Goal: Transaction & Acquisition: Book appointment/travel/reservation

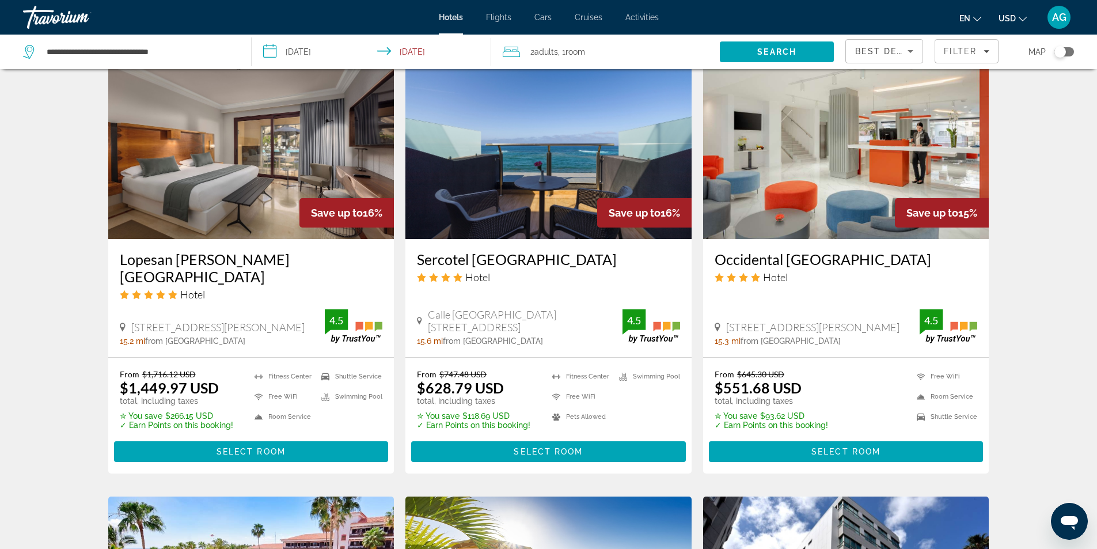
click at [37, 303] on div "Hotel Search Results - 273 places to spend your time Save up to 32% Hotel Rural…" at bounding box center [548, 52] width 1097 height 1786
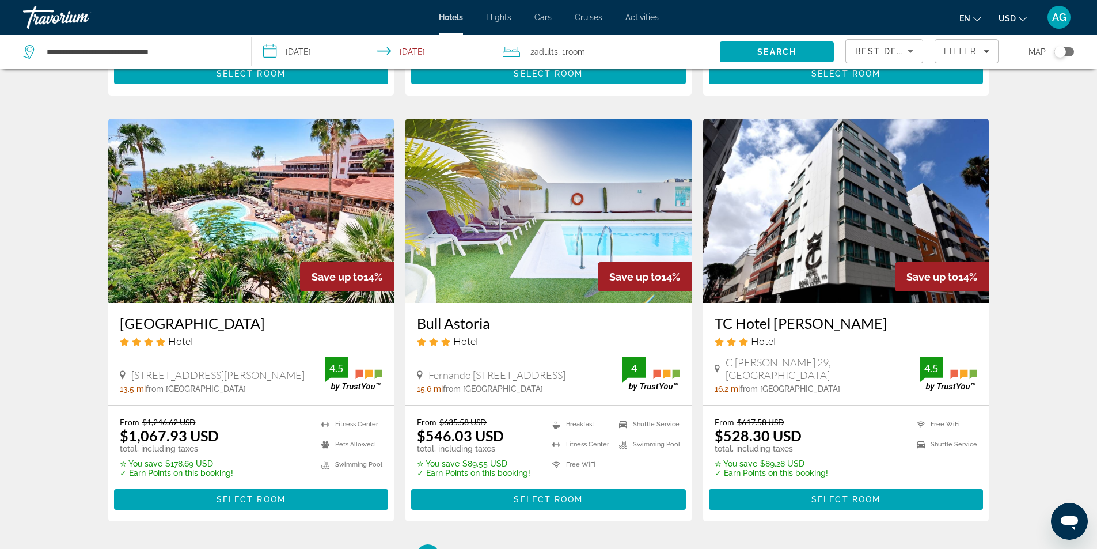
scroll to position [1324, 0]
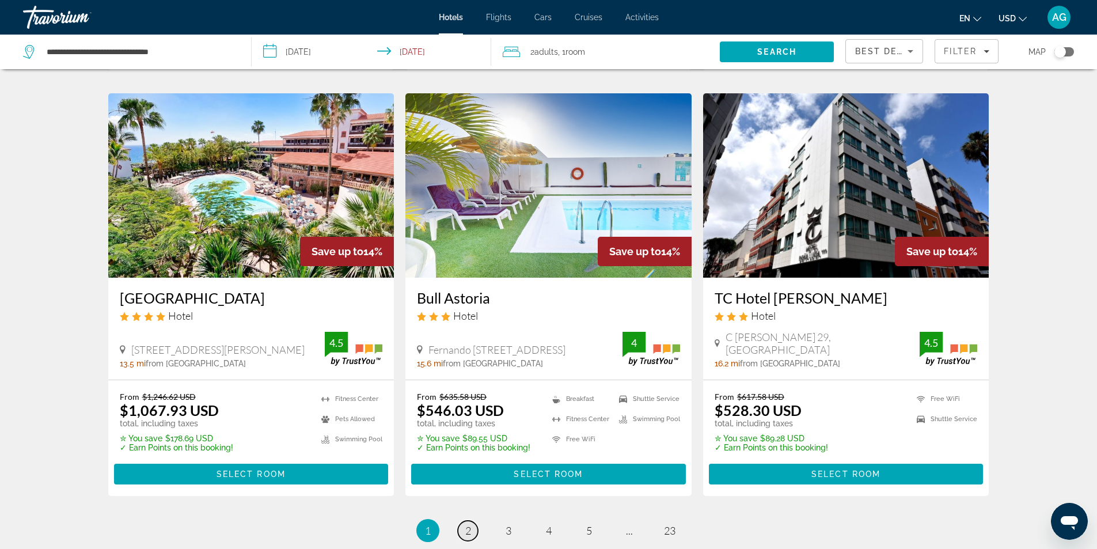
click at [470, 524] on span "2" at bounding box center [468, 530] width 6 height 13
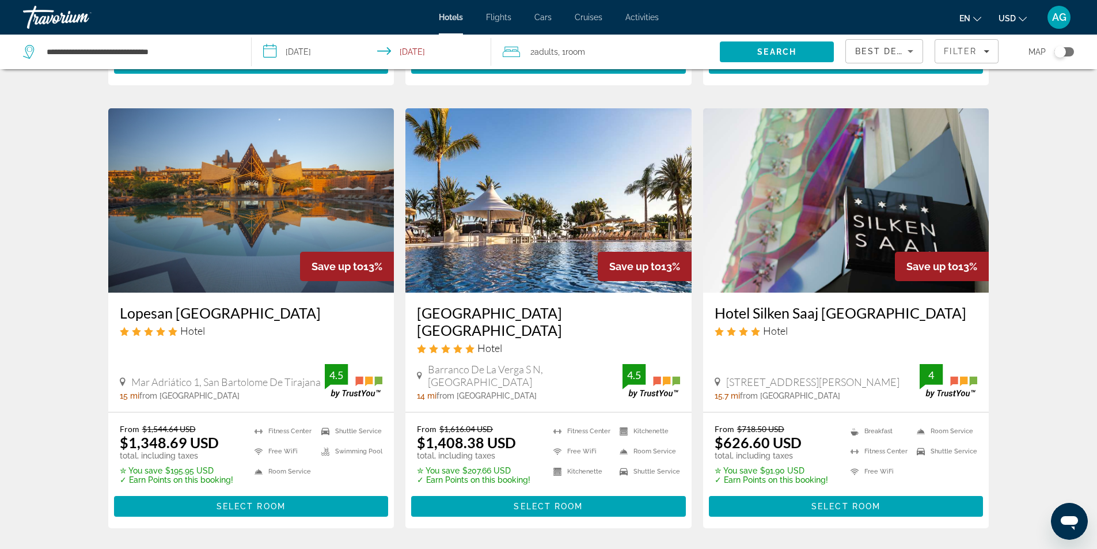
scroll to position [461, 0]
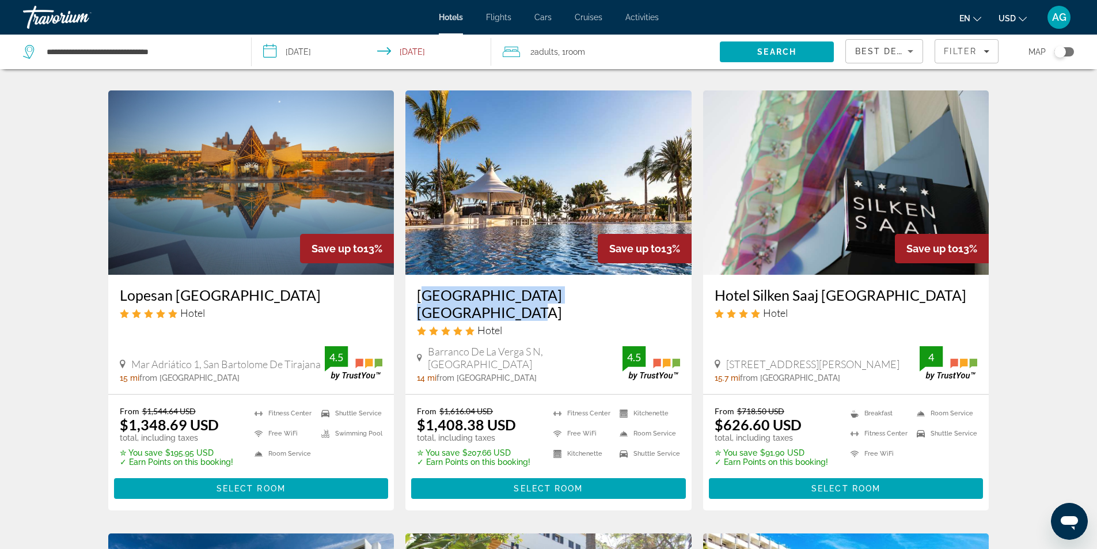
drag, startPoint x: 407, startPoint y: 292, endPoint x: 639, endPoint y: 300, distance: 232.2
click at [639, 300] on div "Radisson Blu Resort Gran Canaria Hotel Barranco De La Verga S N, Mogan 14 mi fr…" at bounding box center [548, 334] width 286 height 119
copy h3 "Radisson Blu Resort Gran Canaria"
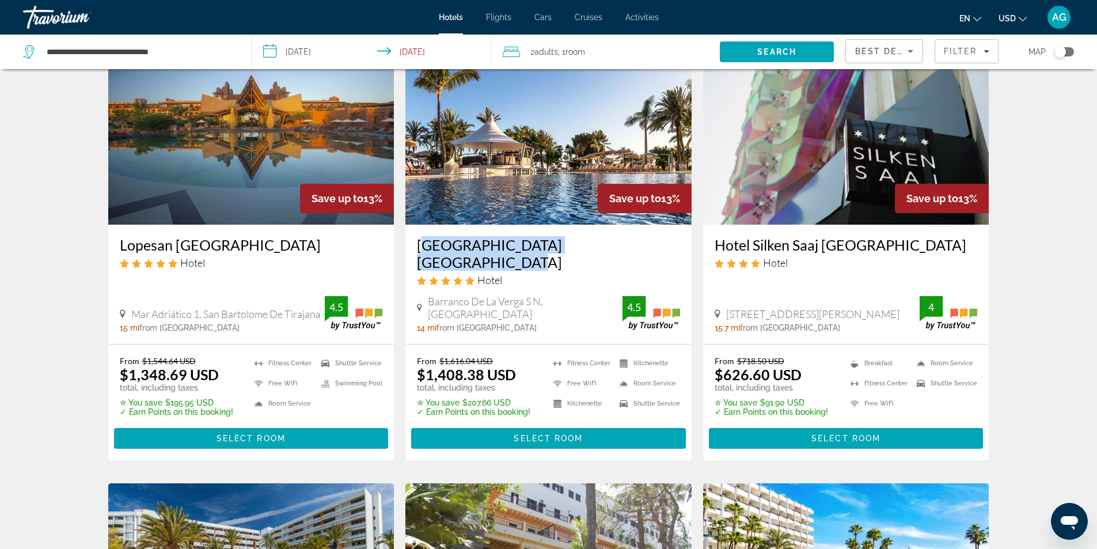
scroll to position [518, 0]
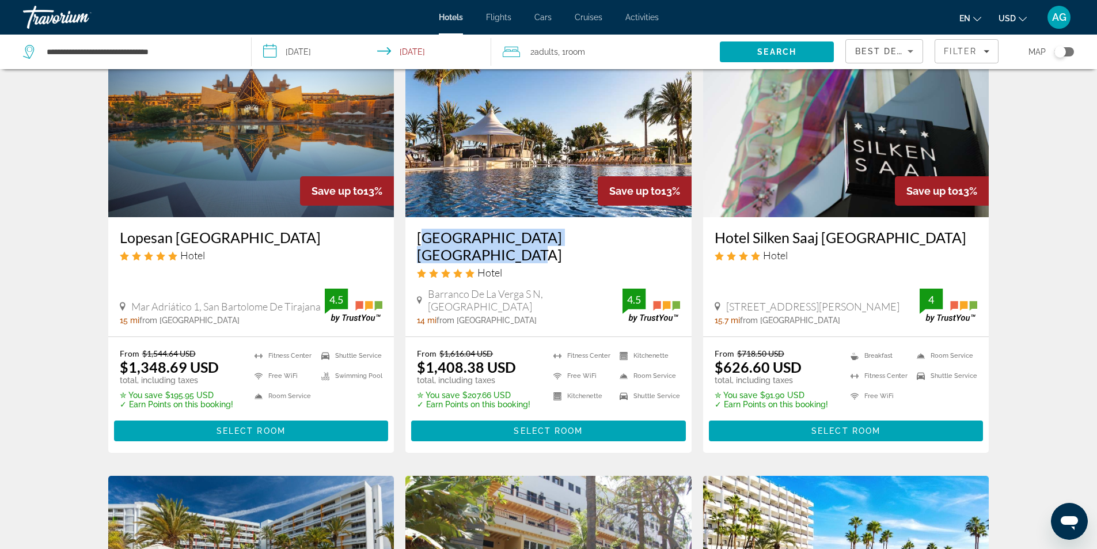
click at [531, 164] on img "Main content" at bounding box center [548, 125] width 286 height 184
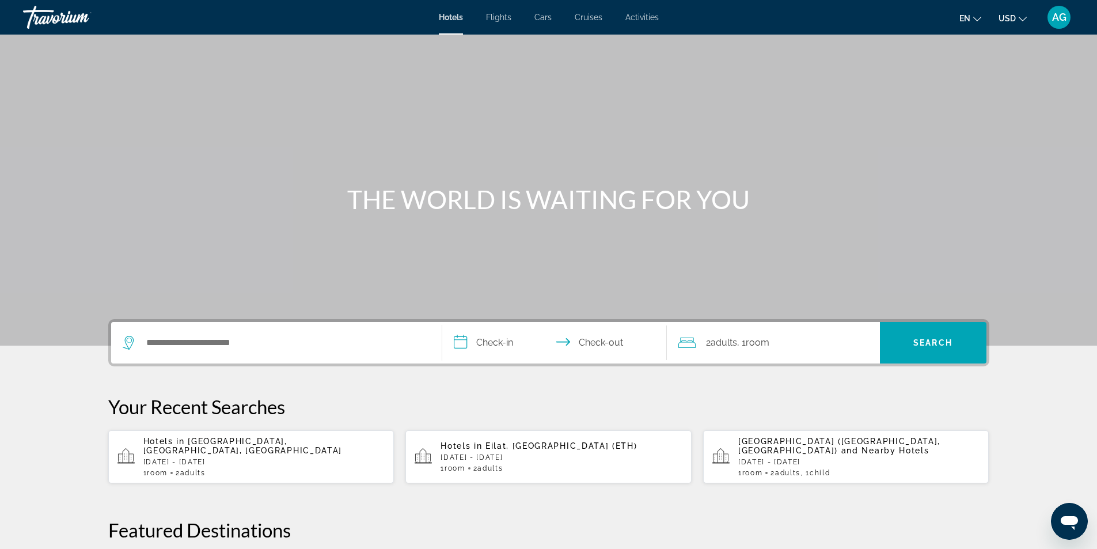
click at [248, 452] on div "Hotels in [GEOGRAPHIC_DATA], [GEOGRAPHIC_DATA], [GEOGRAPHIC_DATA] [DATE] - [DAT…" at bounding box center [264, 456] width 242 height 40
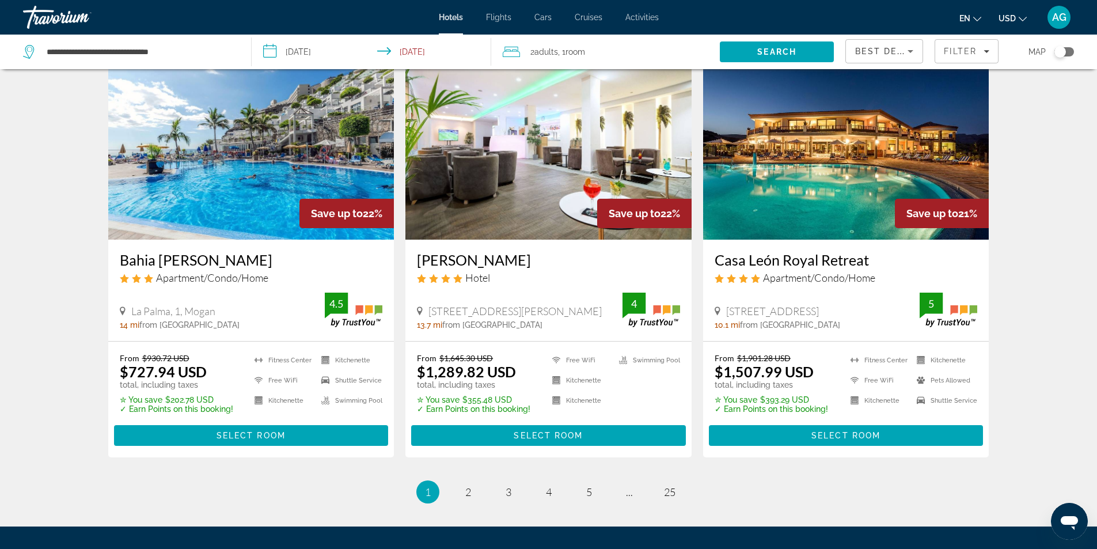
scroll to position [1324, 0]
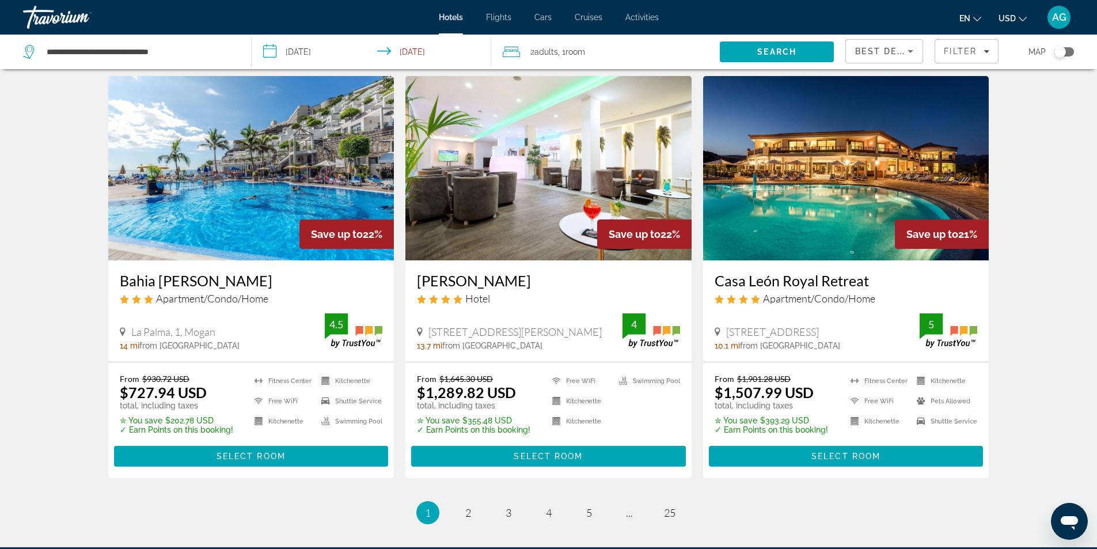
drag, startPoint x: 710, startPoint y: 269, endPoint x: 884, endPoint y: 269, distance: 173.9
click at [884, 269] on div "Casa [PERSON_NAME] Royal Retreat Apartment/Condo/Home [STREET_ADDRESS] 10.1 mi …" at bounding box center [846, 310] width 286 height 101
copy h3 "Casa León Royal Retreat"
click at [788, 211] on img "Main content" at bounding box center [846, 168] width 286 height 184
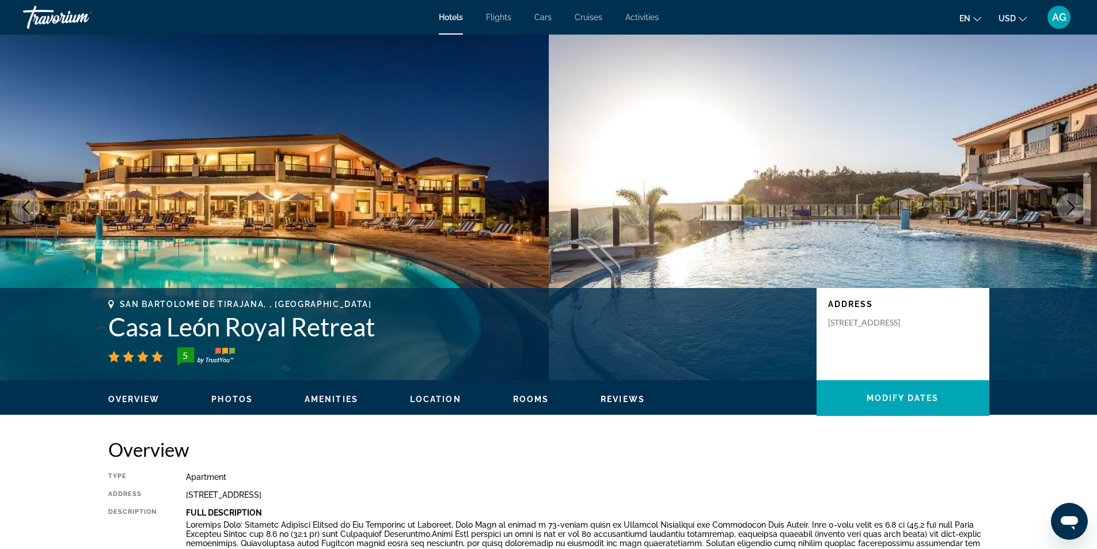
click at [1072, 208] on icon "Next image" at bounding box center [1071, 207] width 14 height 14
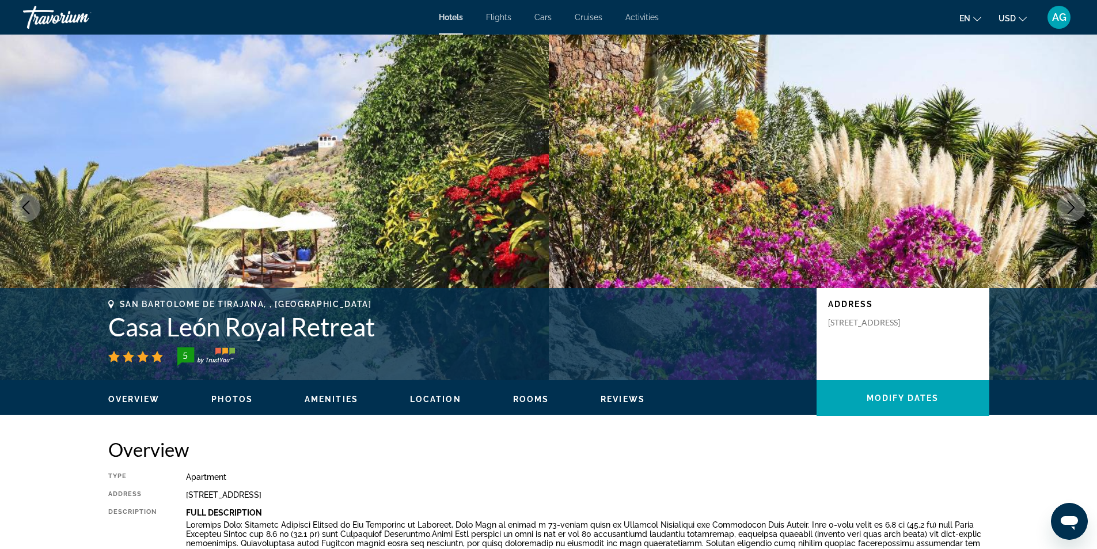
click at [1074, 212] on icon "Next image" at bounding box center [1071, 207] width 14 height 14
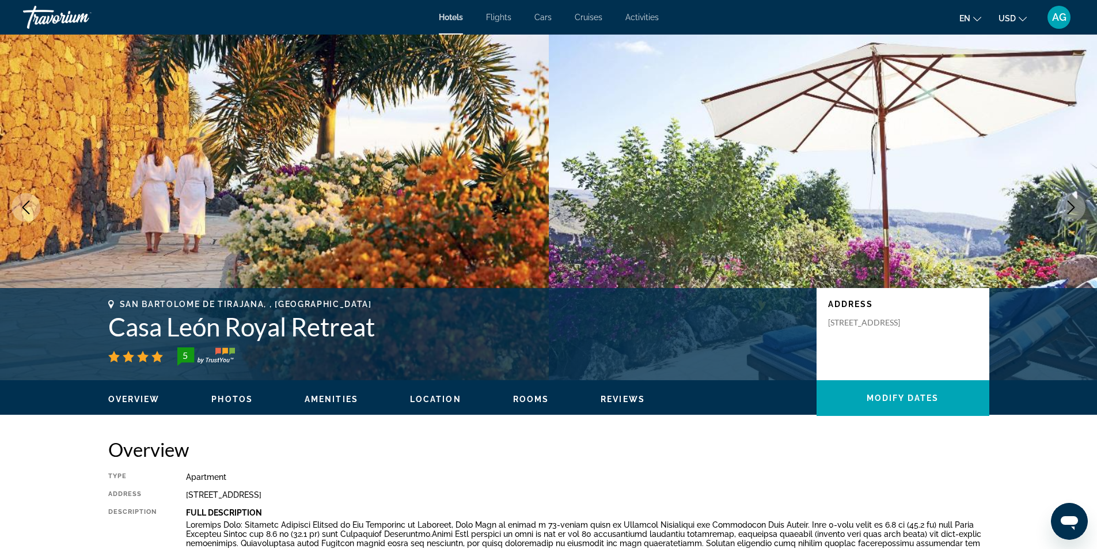
click at [1074, 212] on icon "Next image" at bounding box center [1071, 207] width 14 height 14
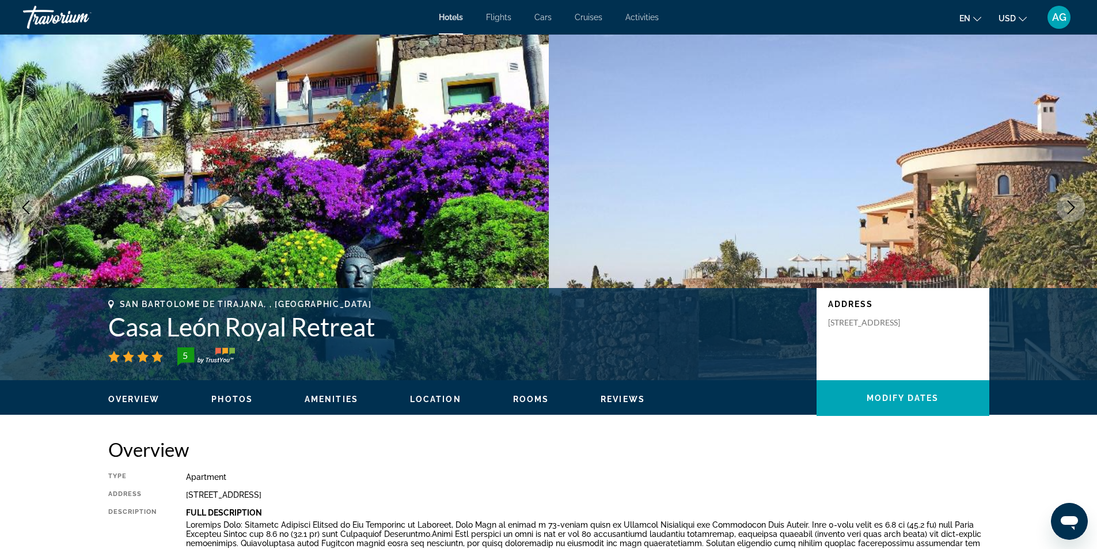
click at [1074, 212] on icon "Next image" at bounding box center [1071, 207] width 14 height 14
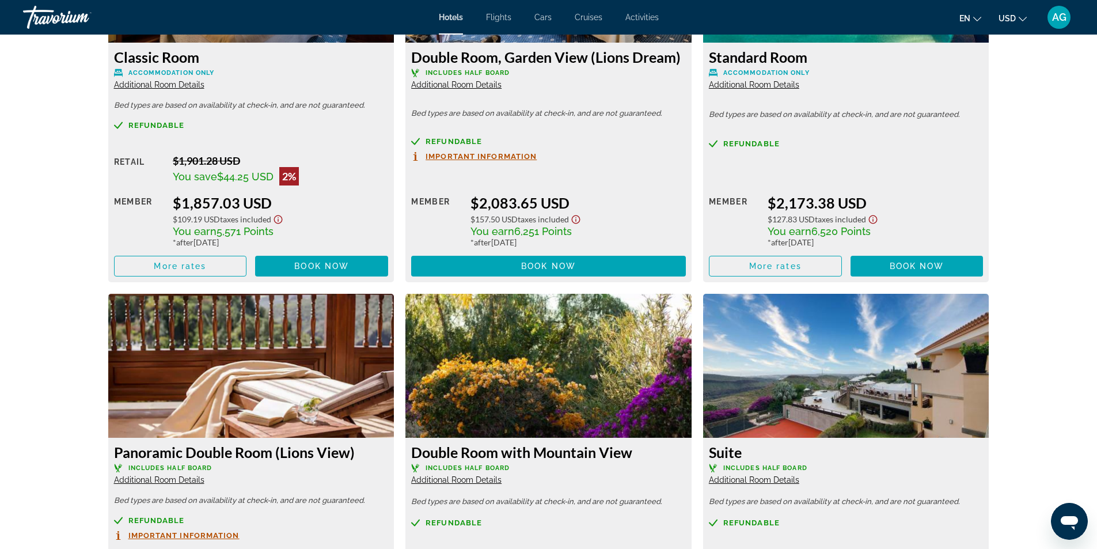
scroll to position [1958, 0]
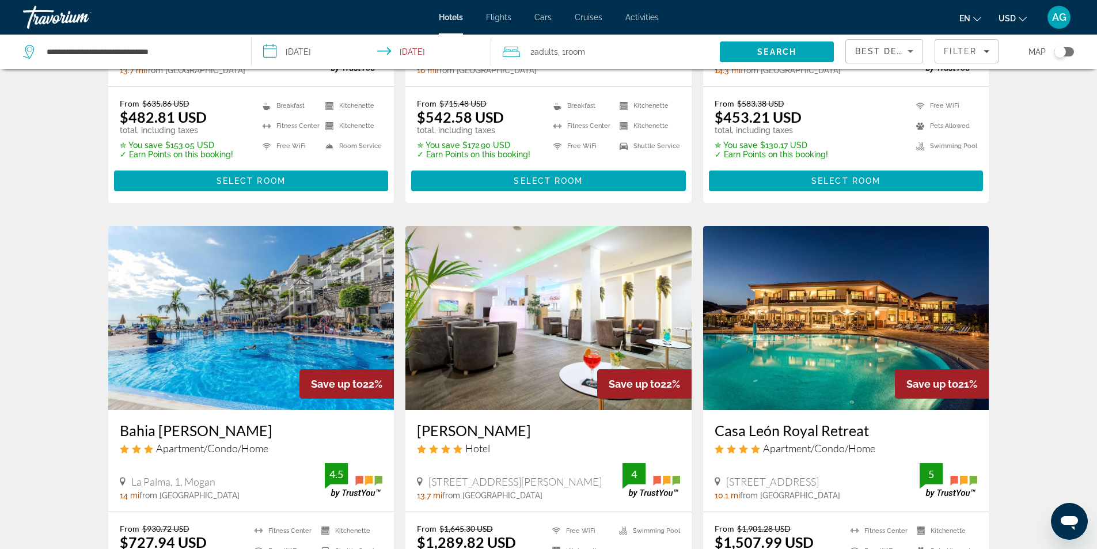
scroll to position [1382, 0]
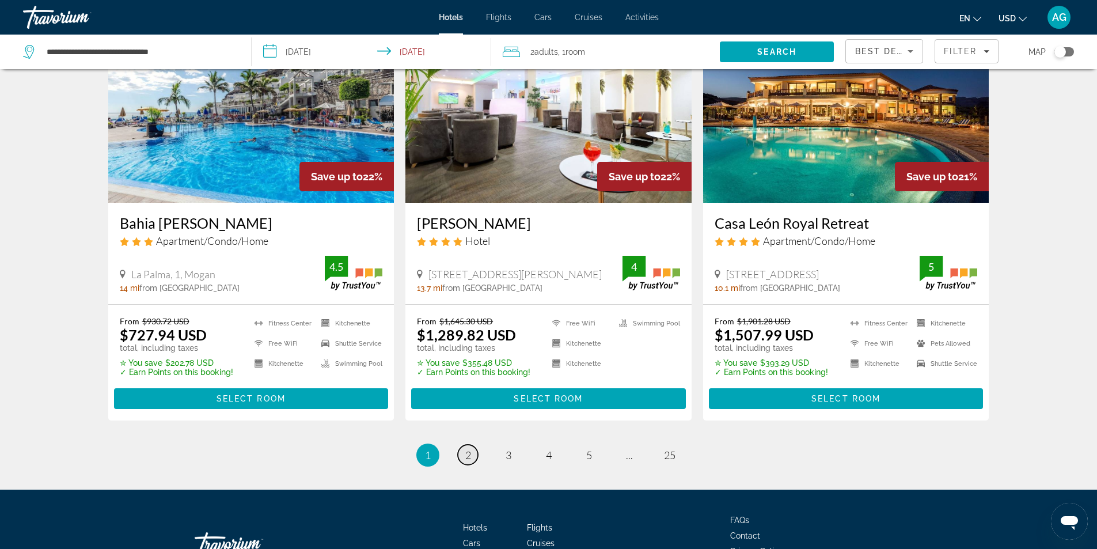
click at [467, 449] on span "2" at bounding box center [468, 455] width 6 height 13
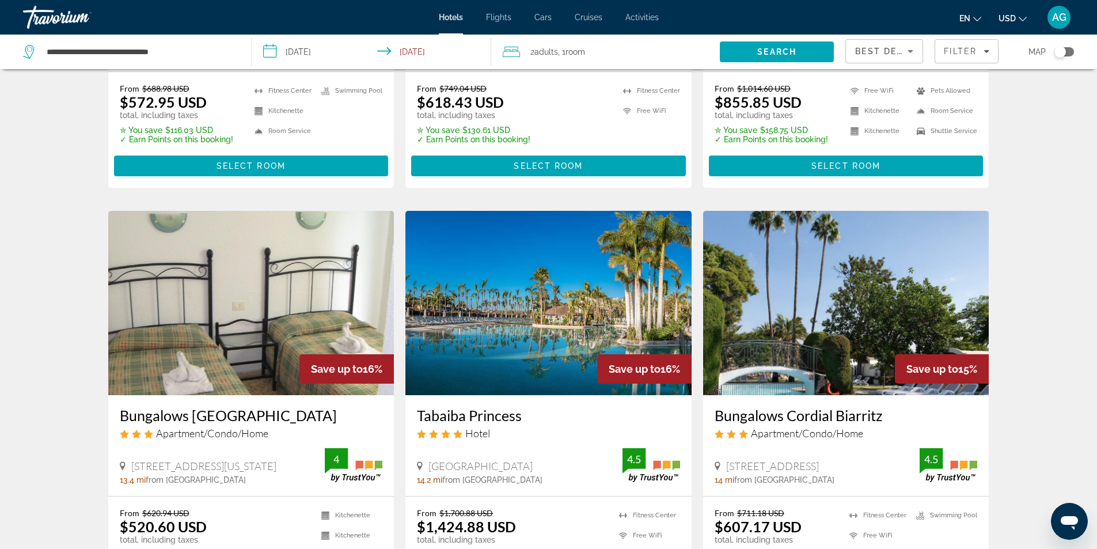
scroll to position [921, 0]
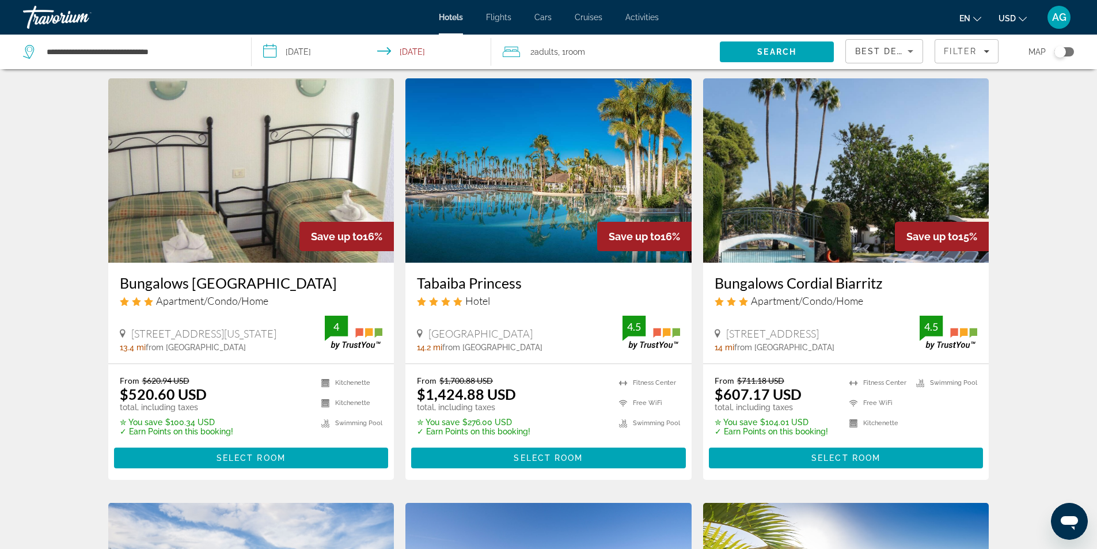
drag, startPoint x: 412, startPoint y: 245, endPoint x: 535, endPoint y: 245, distance: 123.2
click at [535, 263] on div "Tabaiba Princess Hotel [GEOGRAPHIC_DATA], [GEOGRAPHIC_DATA] 14.2 mi from [GEOGR…" at bounding box center [548, 313] width 286 height 101
copy h3 "Tabaiba Princess"
click at [21, 359] on div "Hotel Search Results - 292 places to spend your time Save up to 19% Boutique Ho…" at bounding box center [548, 55] width 1097 height 1792
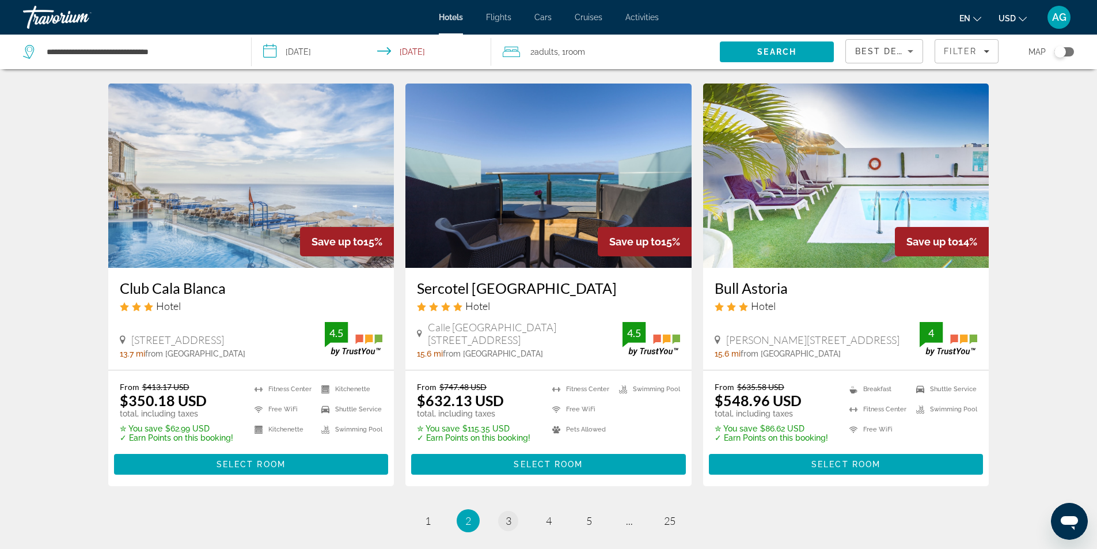
scroll to position [1335, 0]
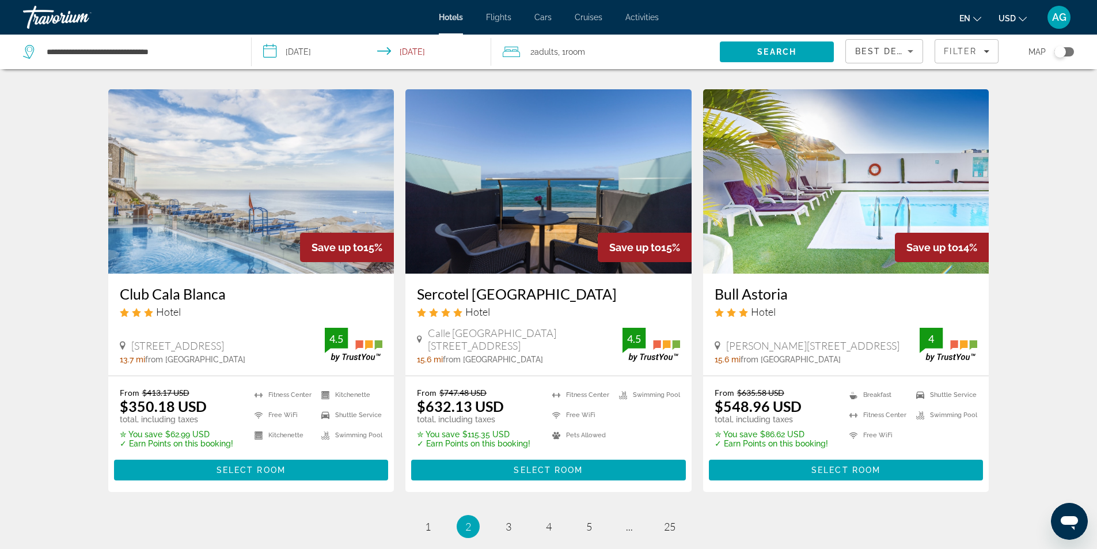
drag, startPoint x: 116, startPoint y: 258, endPoint x: 251, endPoint y: 256, distance: 135.3
click at [251, 274] on div "Club [PERSON_NAME] Hotel [STREET_ADDRESS], [GEOGRAPHIC_DATA] 13.7 mi from [GEOG…" at bounding box center [251, 325] width 286 height 102
copy h3 "Club Cala Blanca"
click at [513, 517] on link "page 3" at bounding box center [508, 527] width 20 height 20
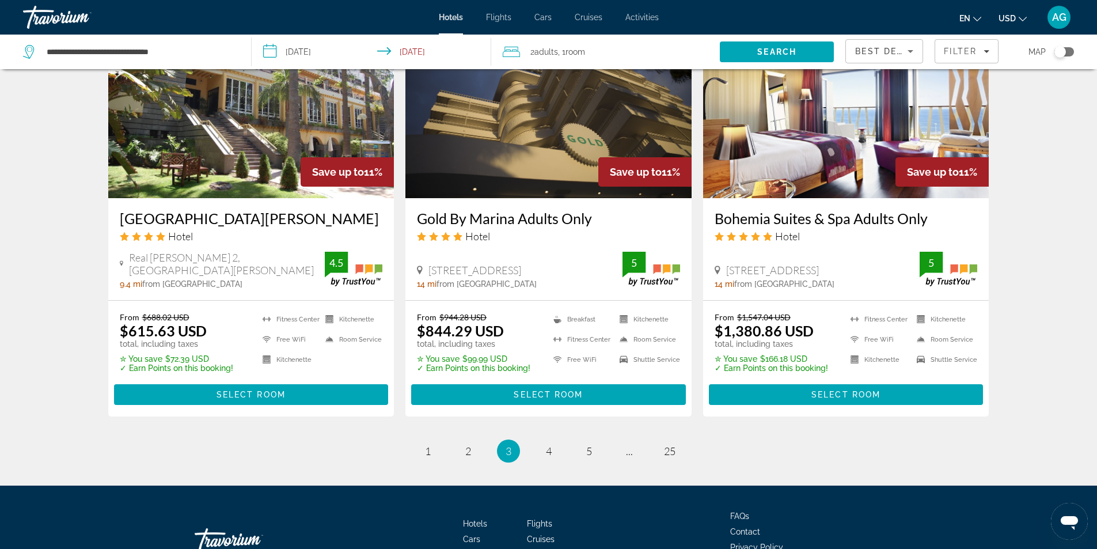
scroll to position [1294, 0]
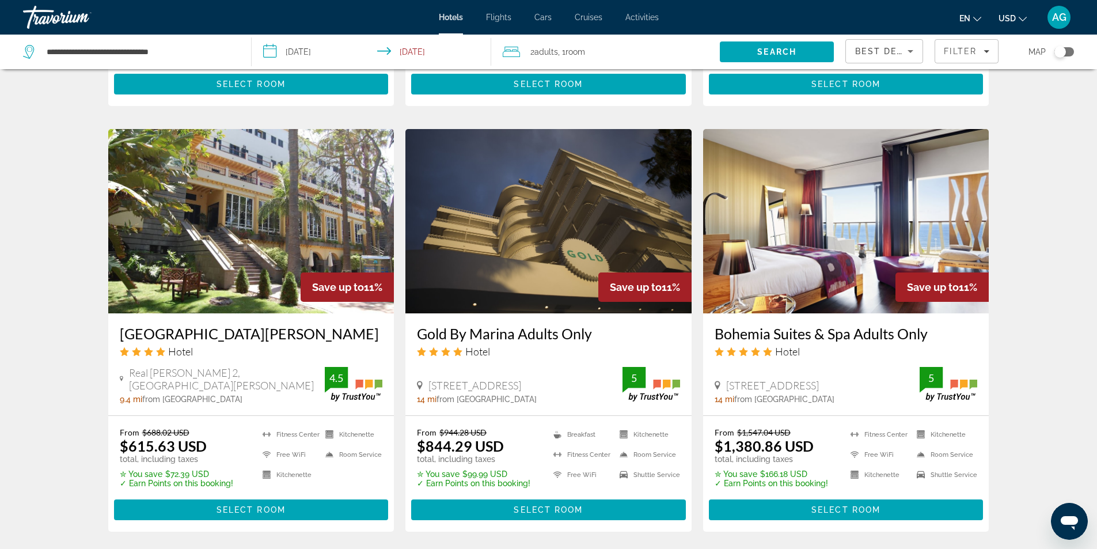
drag, startPoint x: 712, startPoint y: 314, endPoint x: 937, endPoint y: 316, distance: 224.6
click at [937, 316] on div "Bohemia Suites & Spa Adults Only Hotel [STREET_ADDRESS], [GEOGRAPHIC_DATA] 14 m…" at bounding box center [846, 364] width 286 height 102
copy h3 "Bohemia Suites & Spa Adults Only"
drag, startPoint x: 706, startPoint y: 311, endPoint x: 940, endPoint y: 311, distance: 233.8
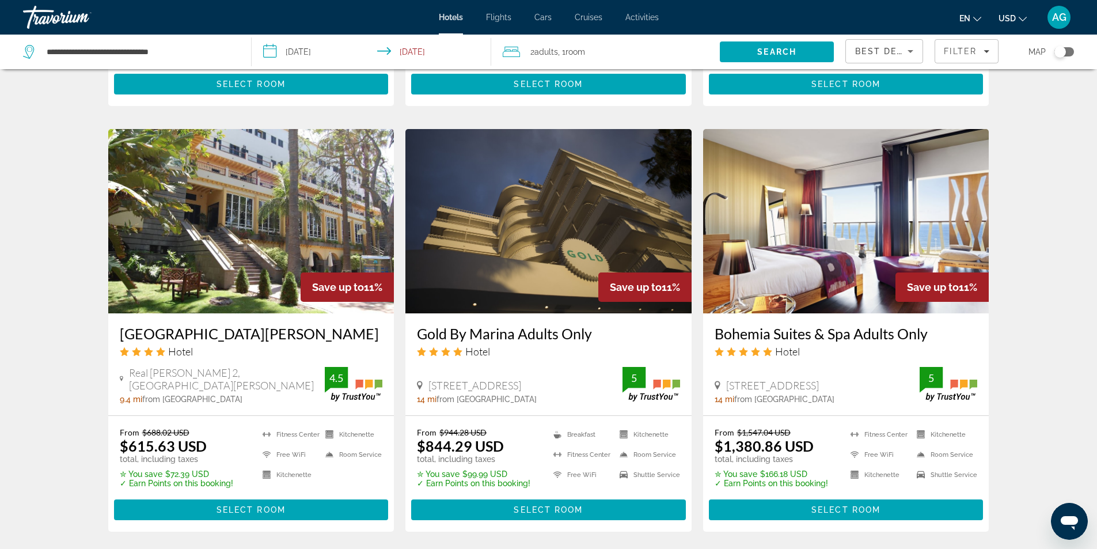
click at [940, 313] on div "Bohemia Suites & Spa Adults Only Hotel [STREET_ADDRESS], [GEOGRAPHIC_DATA] 14 m…" at bounding box center [846, 364] width 286 height 102
copy h3 "Bohemia Suites & Spa Adults Only"
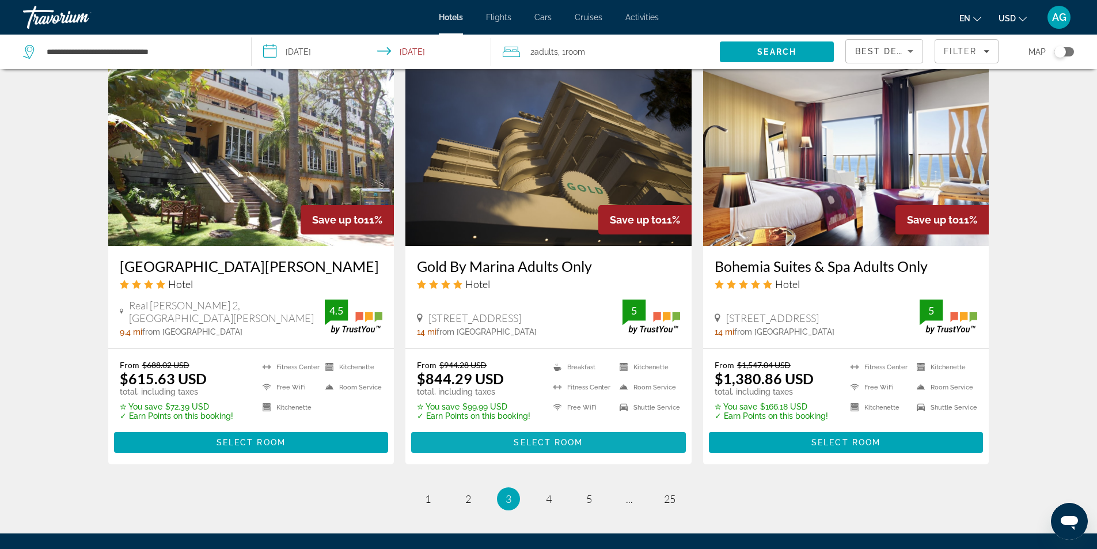
scroll to position [1467, 0]
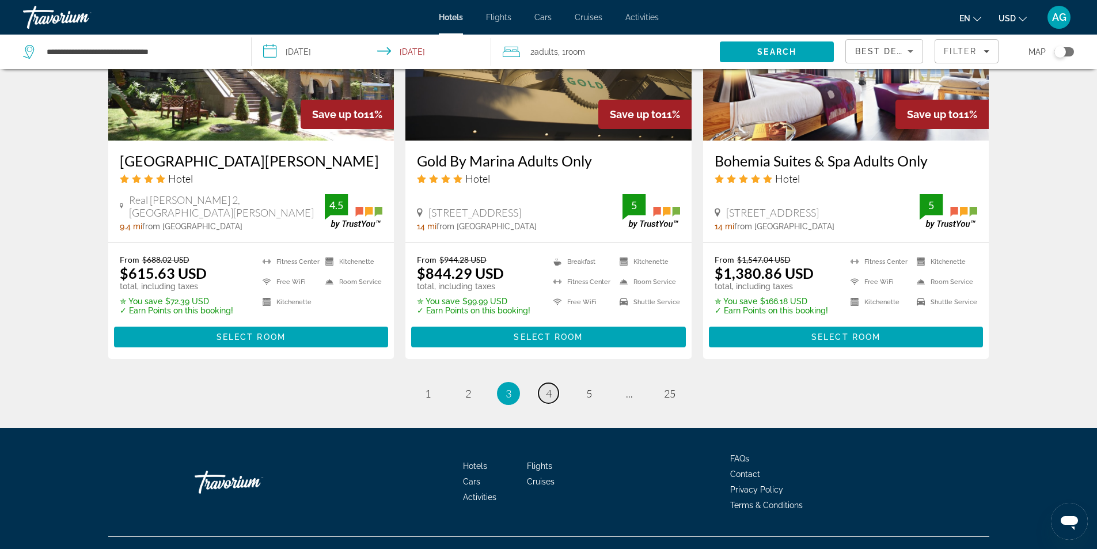
click at [549, 387] on span "4" at bounding box center [549, 393] width 6 height 13
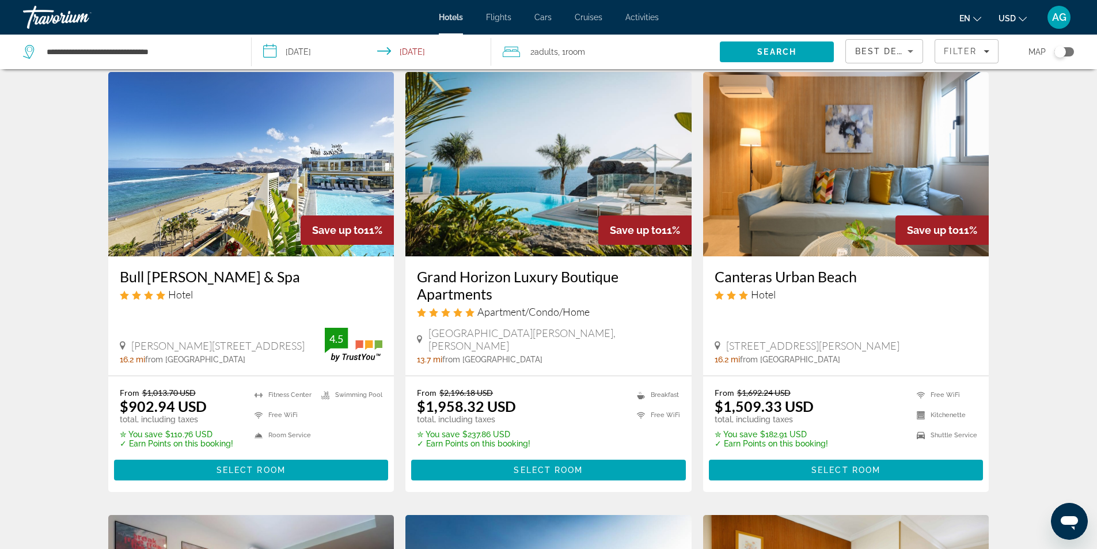
scroll to position [115, 0]
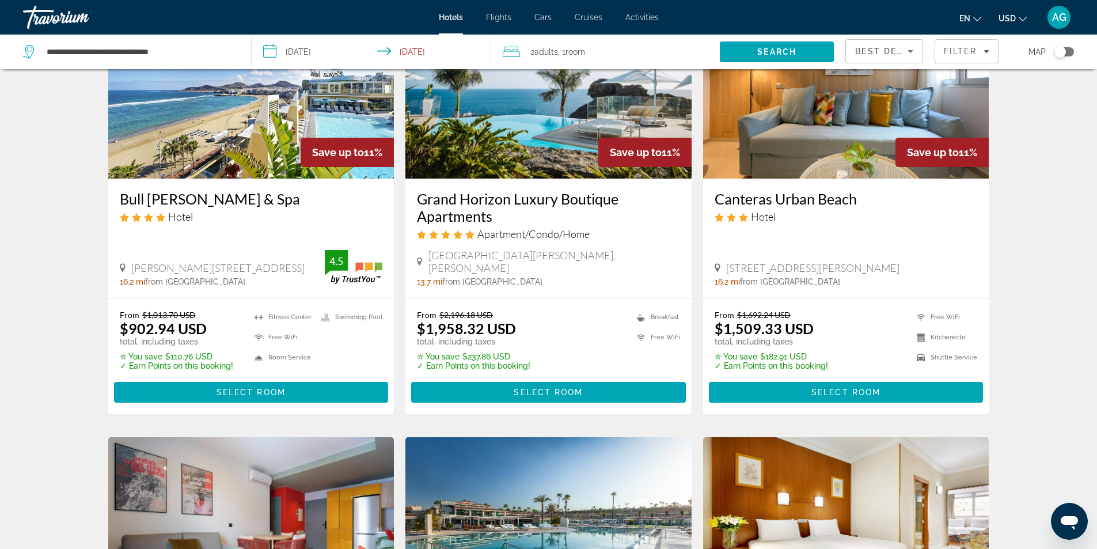
drag, startPoint x: 411, startPoint y: 219, endPoint x: 500, endPoint y: 221, distance: 89.8
click at [501, 221] on div "Grand Horizon Luxury Boutique Apartments Apartment/Condo/Home [GEOGRAPHIC_DATA]…" at bounding box center [548, 238] width 286 height 119
click at [517, 217] on h3 "Grand Horizon Luxury Boutique Apartments" at bounding box center [548, 207] width 263 height 35
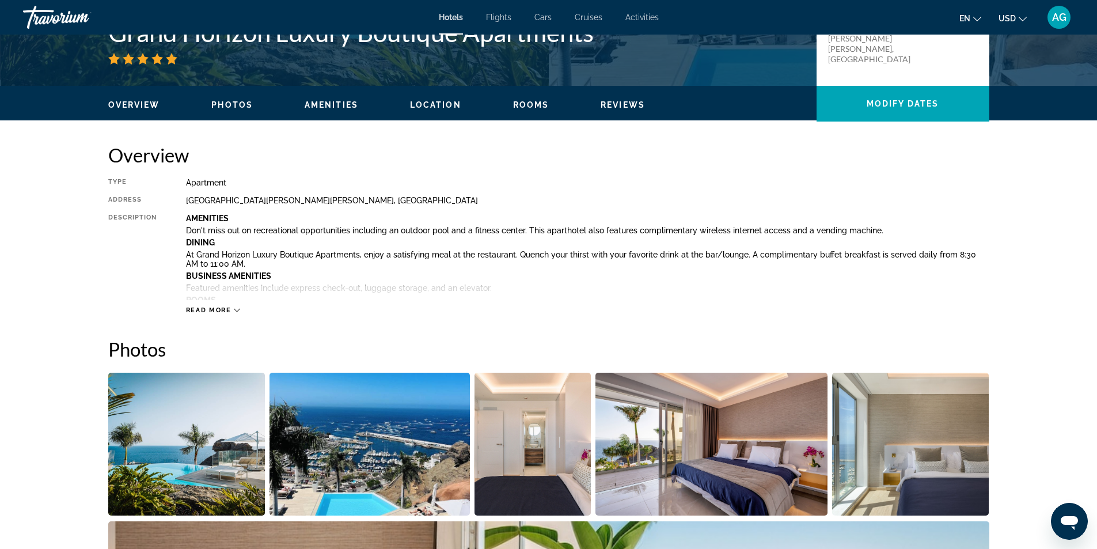
scroll to position [172, 0]
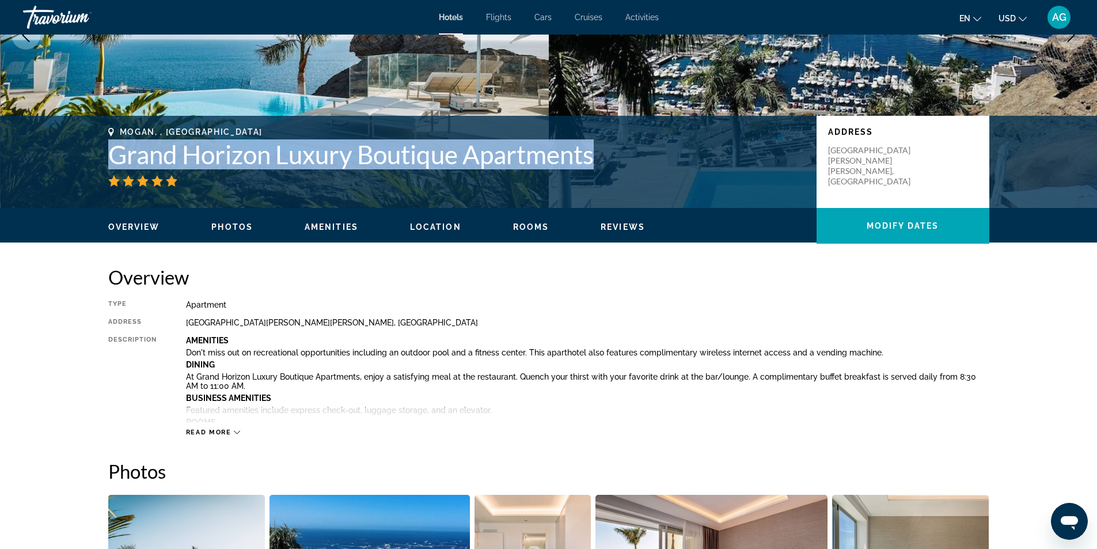
drag, startPoint x: 106, startPoint y: 157, endPoint x: 606, endPoint y: 169, distance: 500.0
click at [606, 169] on div "Mogan, , [GEOGRAPHIC_DATA] Grand Horizon Luxury Boutique Apartments Address [GE…" at bounding box center [548, 161] width 927 height 69
copy h1 "Grand Horizon Luxury Boutique Apartments"
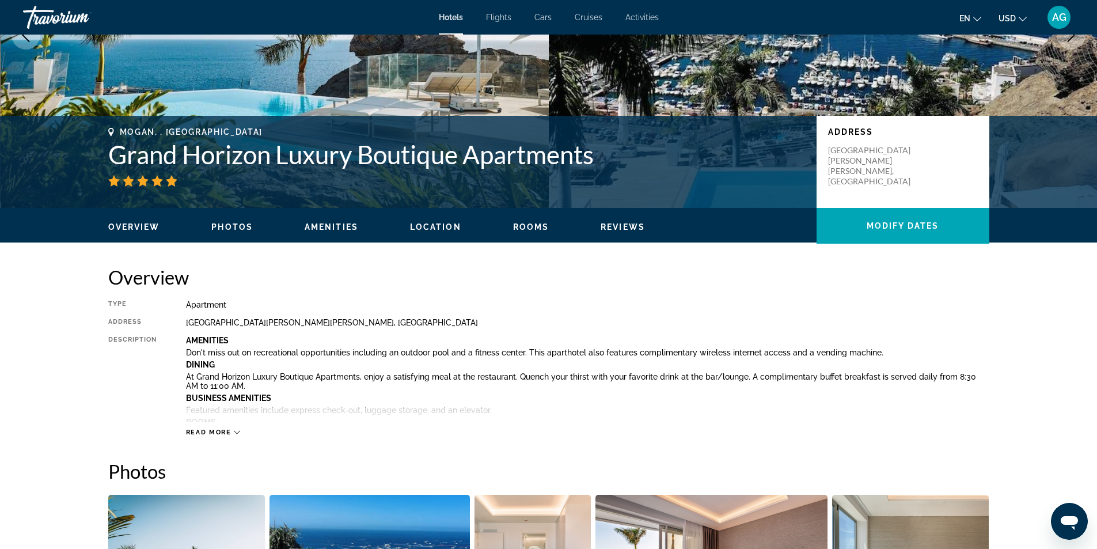
click at [737, 296] on div "Overview Type Apartment Address [GEOGRAPHIC_DATA][PERSON_NAME][PERSON_NAME], [G…" at bounding box center [548, 350] width 881 height 171
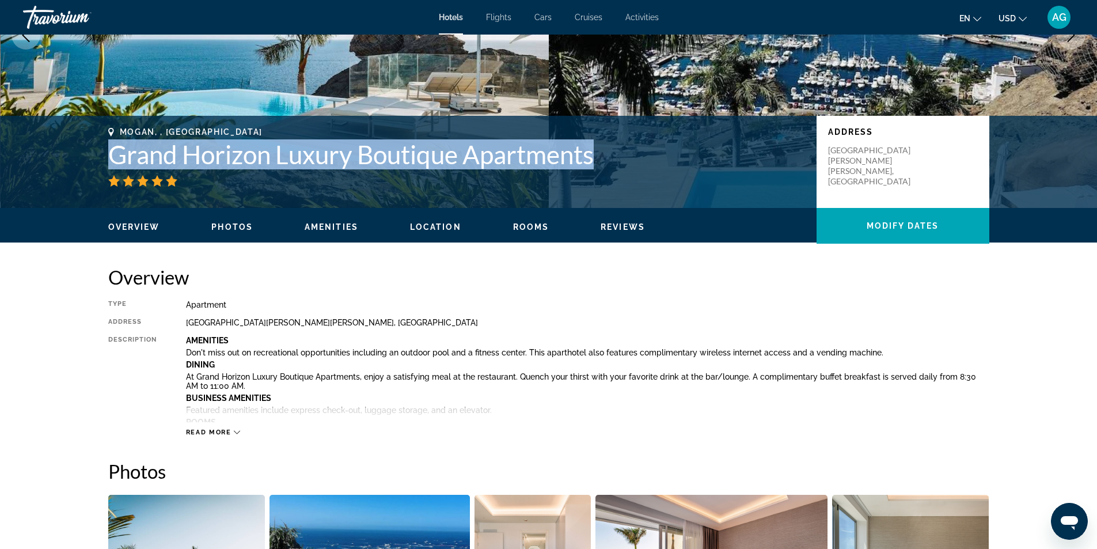
drag, startPoint x: 100, startPoint y: 155, endPoint x: 602, endPoint y: 150, distance: 501.6
click at [602, 150] on div "Mogan, , [GEOGRAPHIC_DATA] Grand Horizon Luxury Boutique Apartments Address [GE…" at bounding box center [548, 161] width 927 height 69
copy h1 "Grand Horizon Luxury Boutique Apartments"
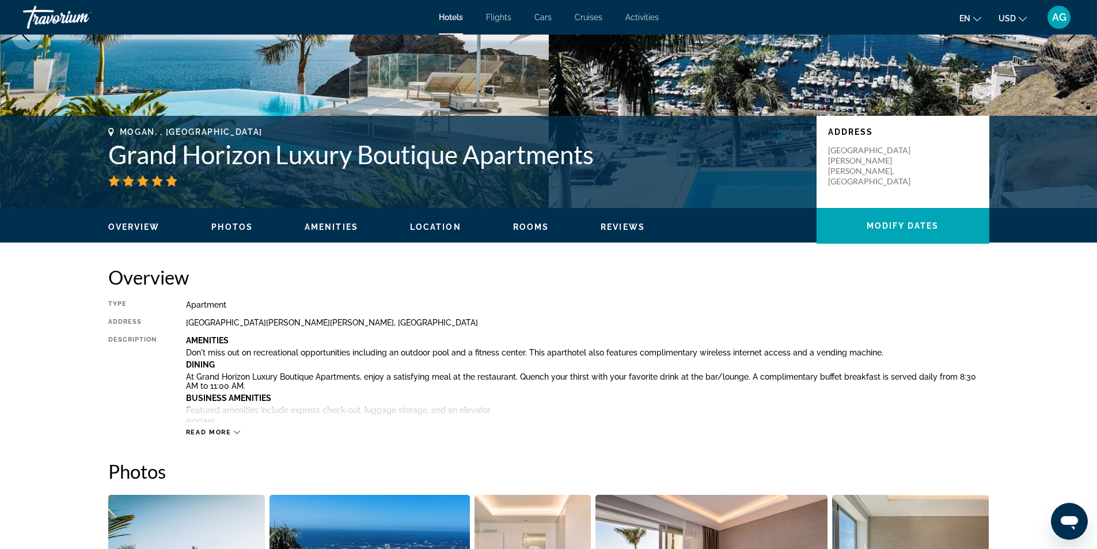
click at [586, 183] on div "Main content" at bounding box center [456, 181] width 697 height 12
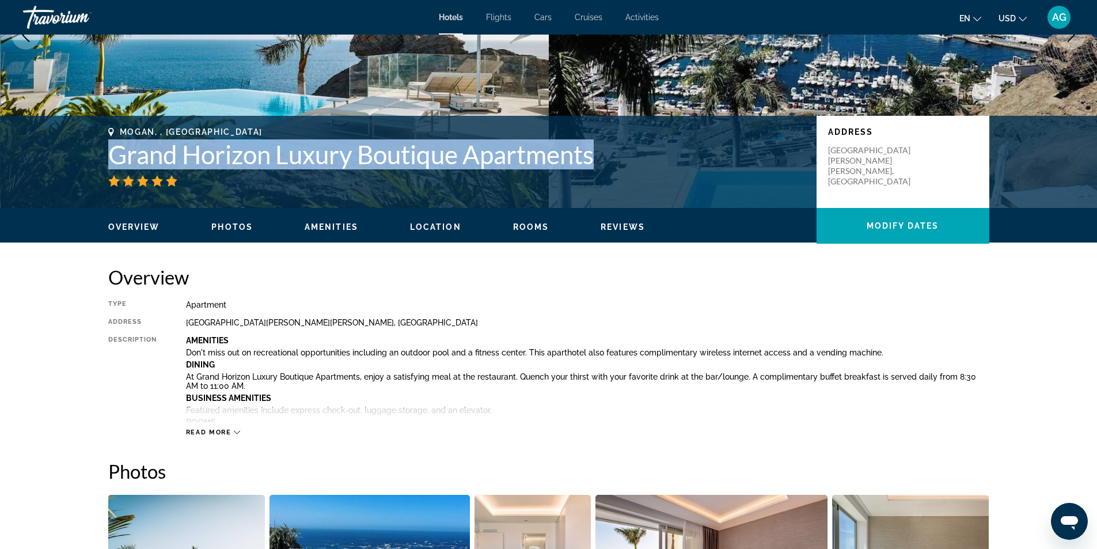
drag, startPoint x: 107, startPoint y: 159, endPoint x: 603, endPoint y: 163, distance: 496.4
click at [603, 163] on div "Mogan, , [GEOGRAPHIC_DATA] Grand Horizon Luxury Boutique Apartments Address [GE…" at bounding box center [548, 161] width 927 height 69
copy h1 "Grand Horizon Luxury Boutique Apartments"
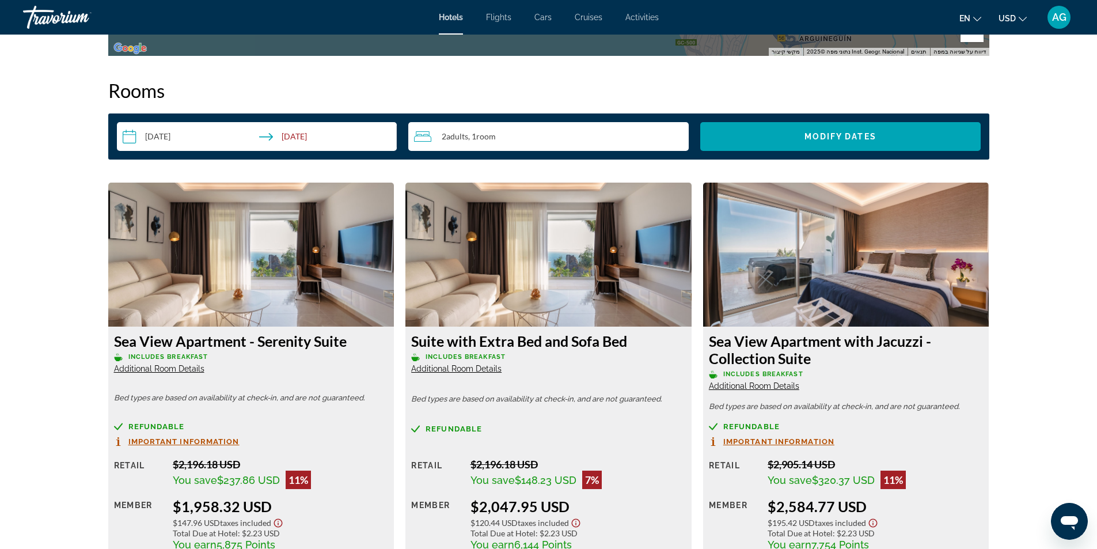
scroll to position [1612, 0]
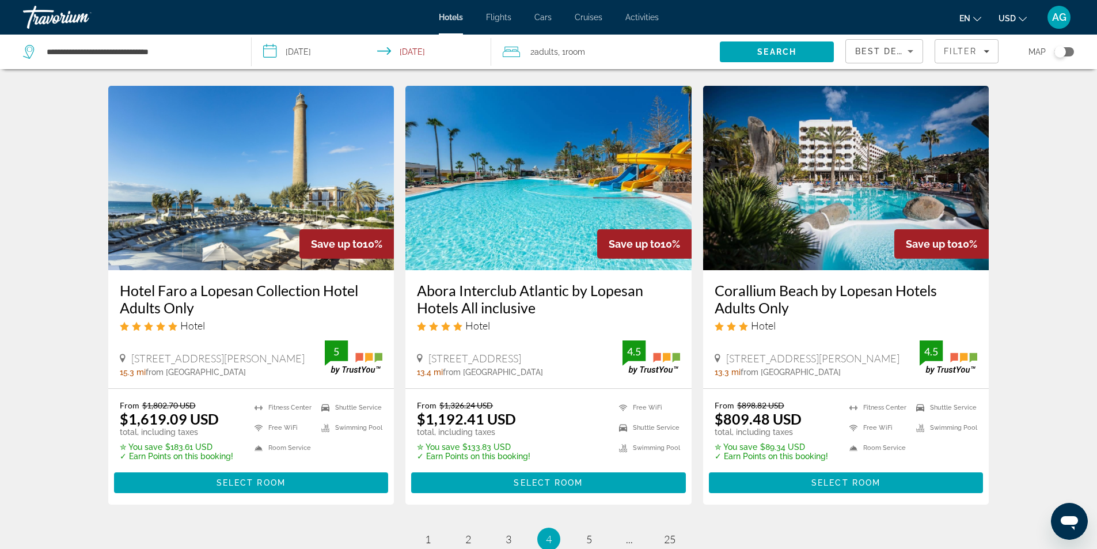
scroll to position [1316, 0]
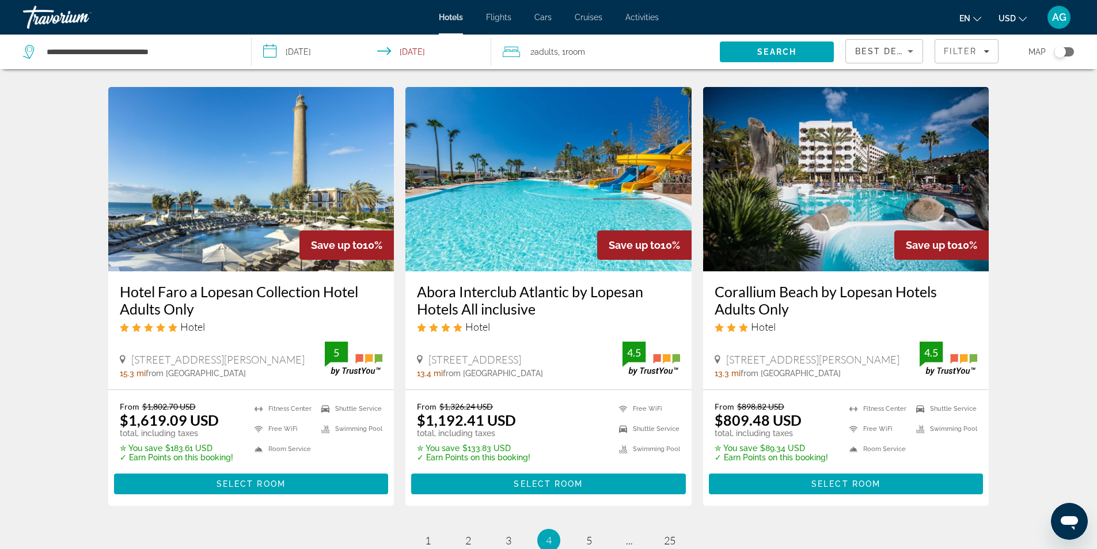
click at [246, 236] on img "Main content" at bounding box center [251, 179] width 286 height 184
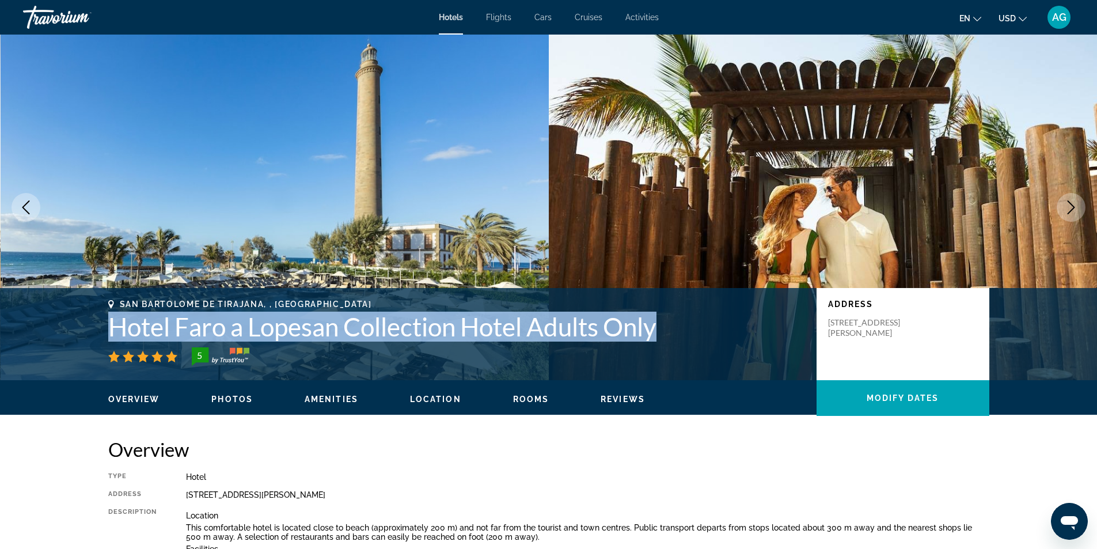
drag, startPoint x: 104, startPoint y: 328, endPoint x: 670, endPoint y: 336, distance: 566.1
click at [670, 336] on div "San Bartolome De Tirajana, , [GEOGRAPHIC_DATA] Hotel [GEOGRAPHIC_DATA] a Lopesa…" at bounding box center [548, 333] width 927 height 69
copy h1 "Hotel Faro a Lopesan Collection Hotel Adults Only"
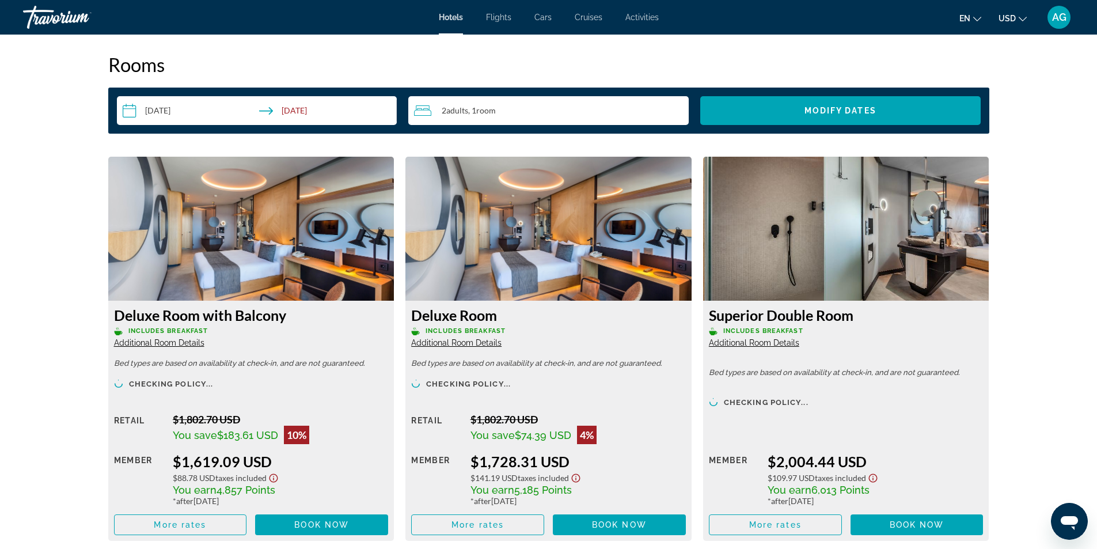
scroll to position [1612, 0]
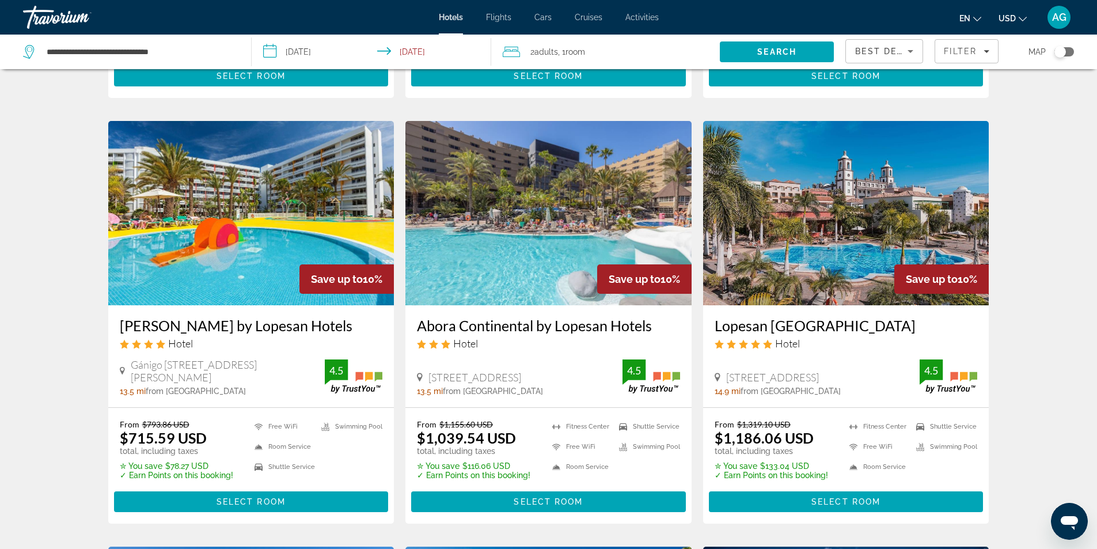
scroll to position [856, 0]
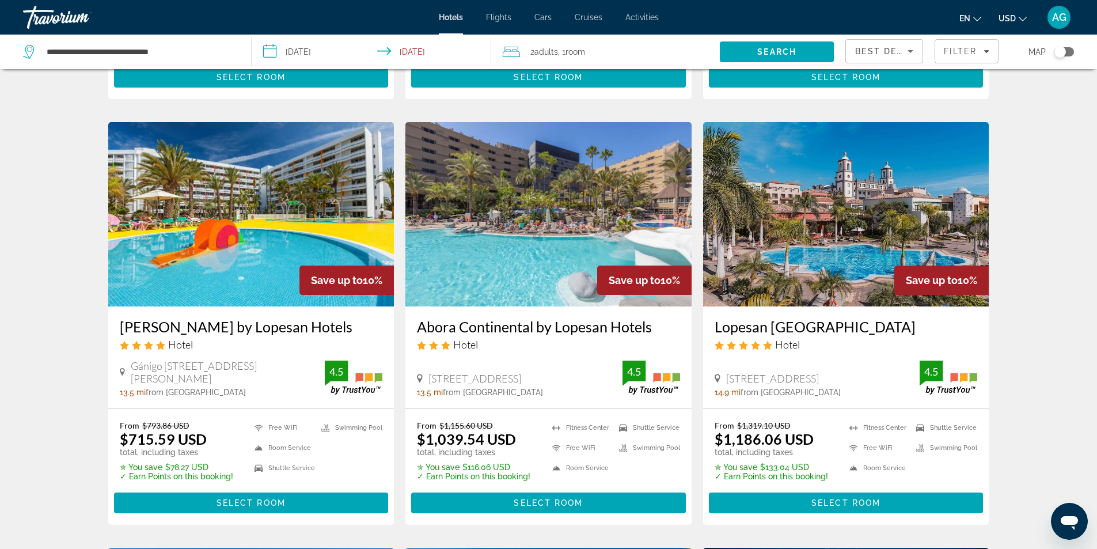
drag, startPoint x: 413, startPoint y: 314, endPoint x: 670, endPoint y: 314, distance: 256.8
click at [670, 314] on div "Abora Continental by Lopesan Hotels Hotel [GEOGRAPHIC_DATA], [GEOGRAPHIC_DATA] …" at bounding box center [548, 357] width 286 height 102
copy h3 "Abora Continental by Lopesan Hotels"
click at [508, 268] on img "Main content" at bounding box center [548, 214] width 286 height 184
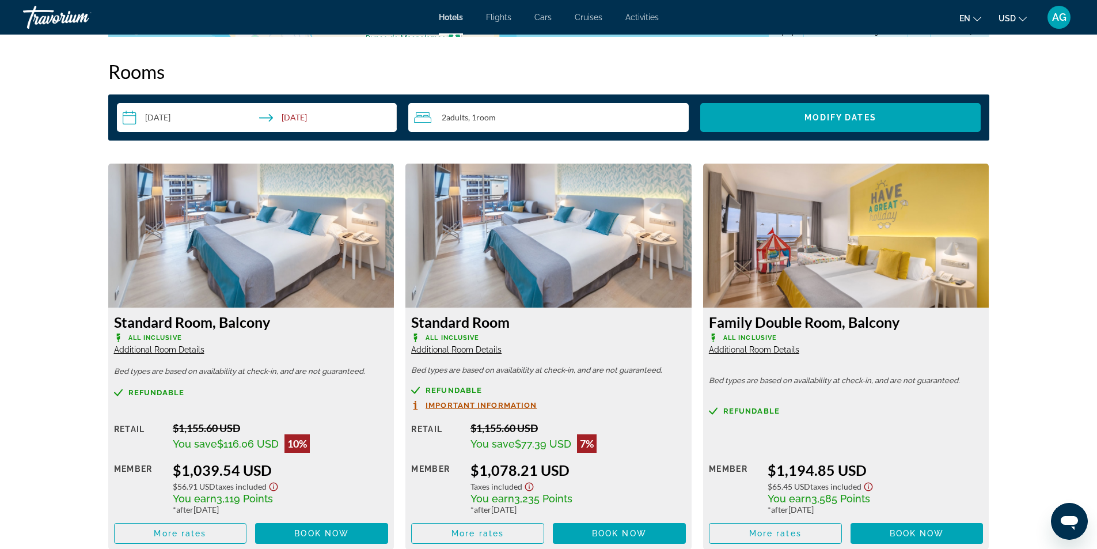
scroll to position [1468, 0]
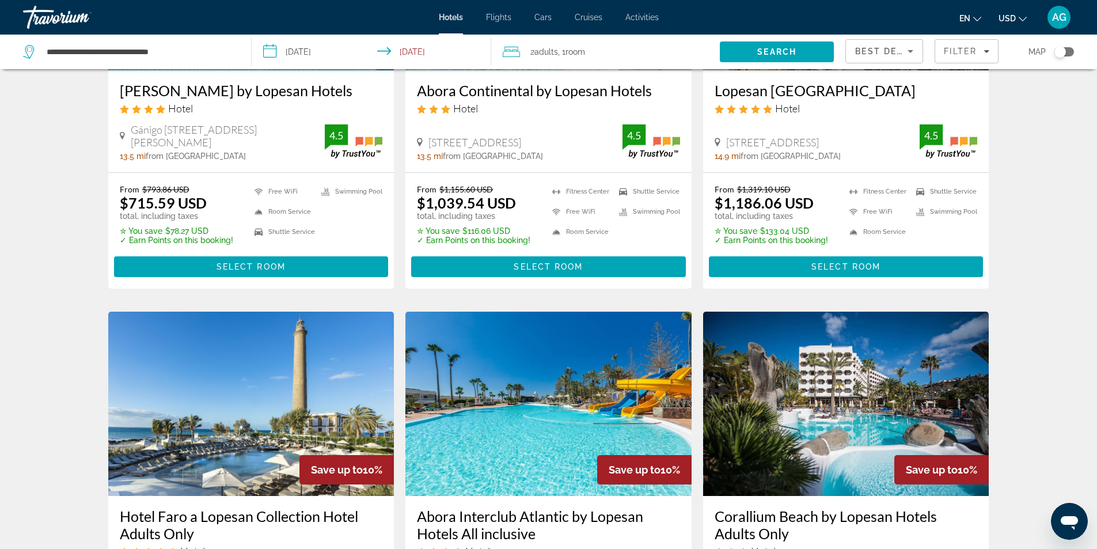
scroll to position [1324, 0]
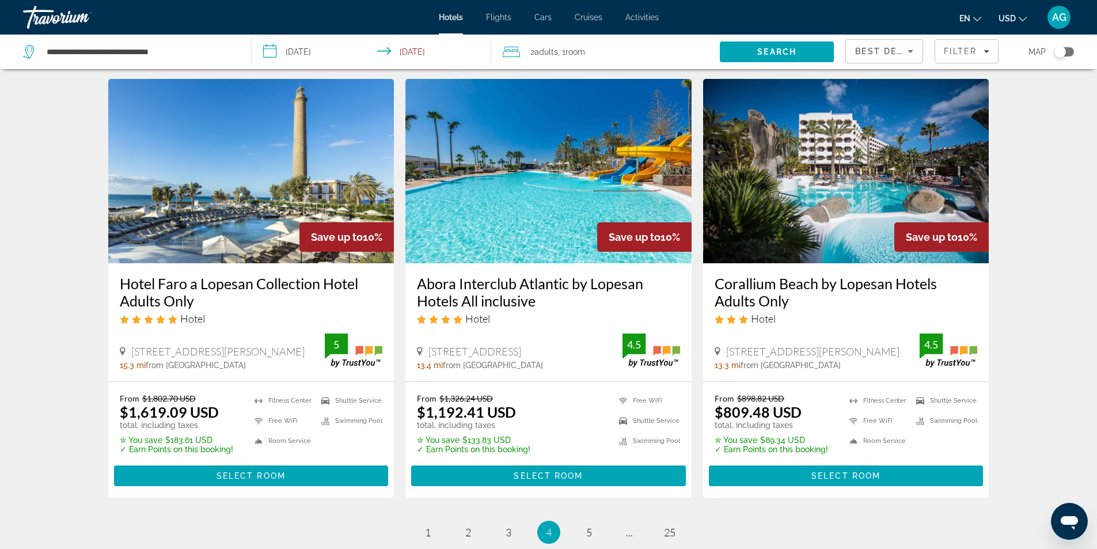
click at [172, 299] on h3 "Hotel Faro a Lopesan Collection Hotel Adults Only" at bounding box center [251, 292] width 263 height 35
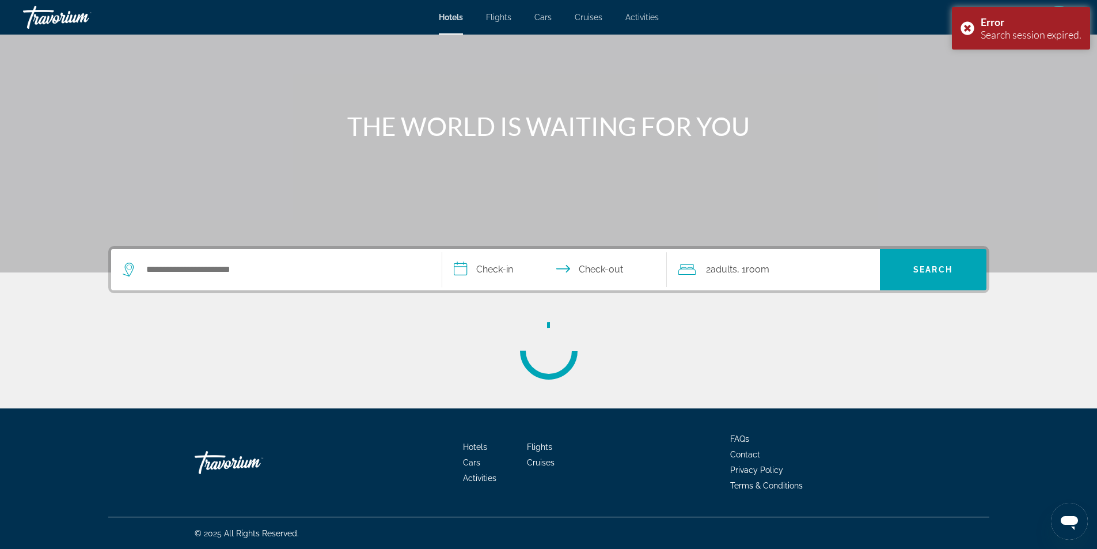
scroll to position [74, 0]
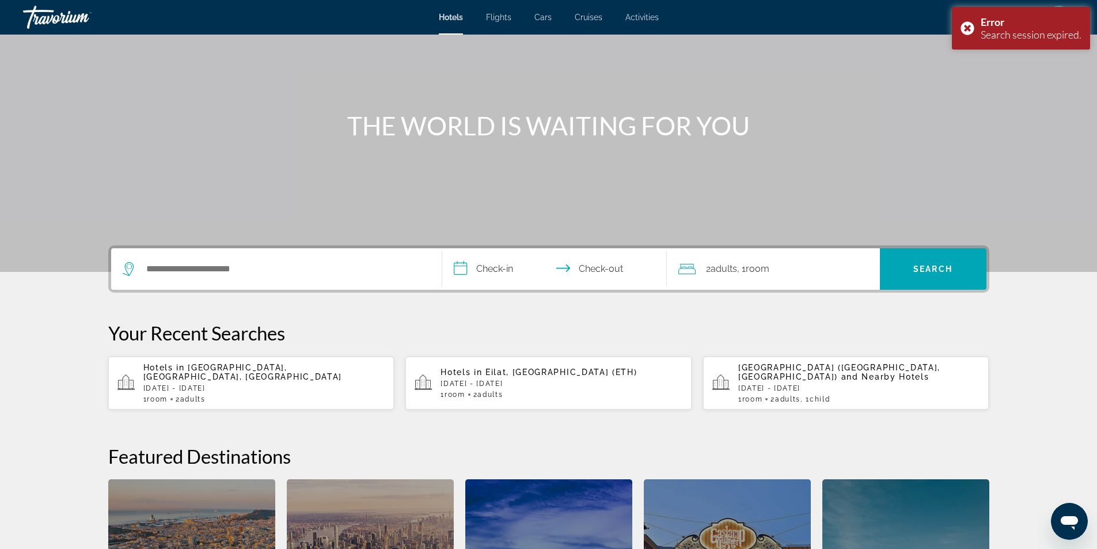
click at [310, 374] on span "[GEOGRAPHIC_DATA], [GEOGRAPHIC_DATA], [GEOGRAPHIC_DATA]" at bounding box center [242, 372] width 199 height 18
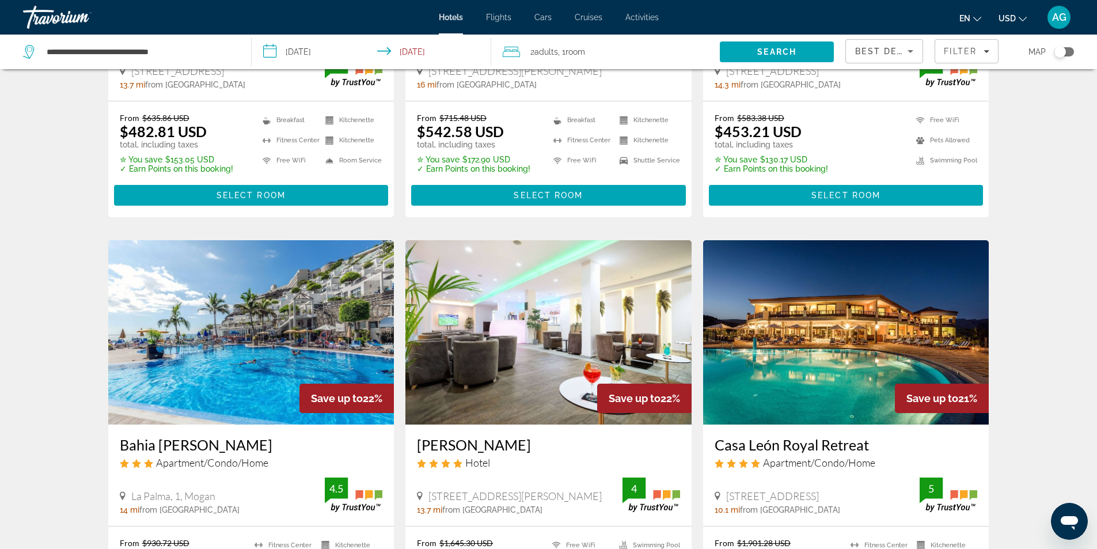
scroll to position [1333, 0]
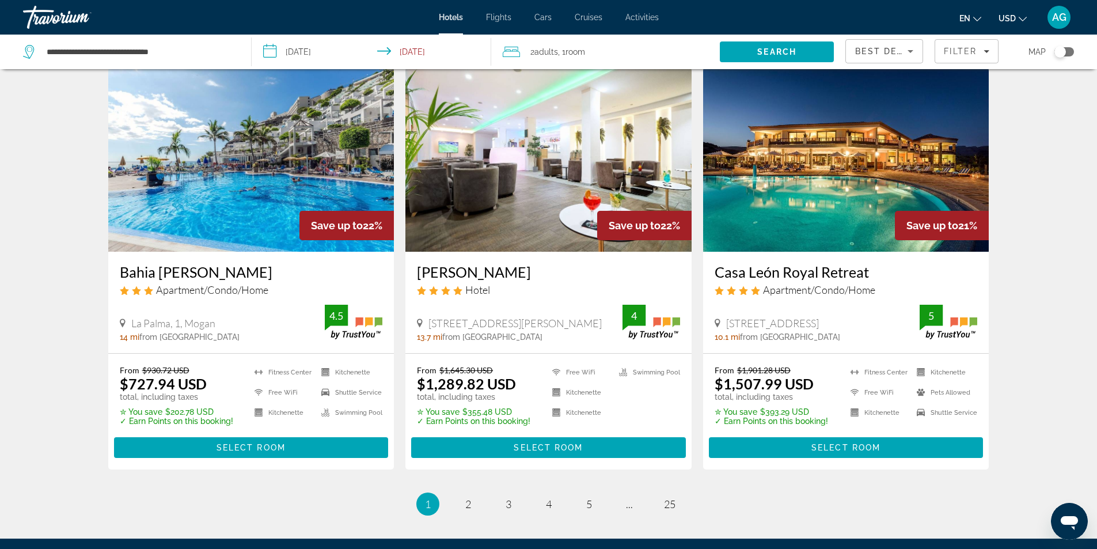
click at [516, 212] on img "Main content" at bounding box center [548, 159] width 286 height 184
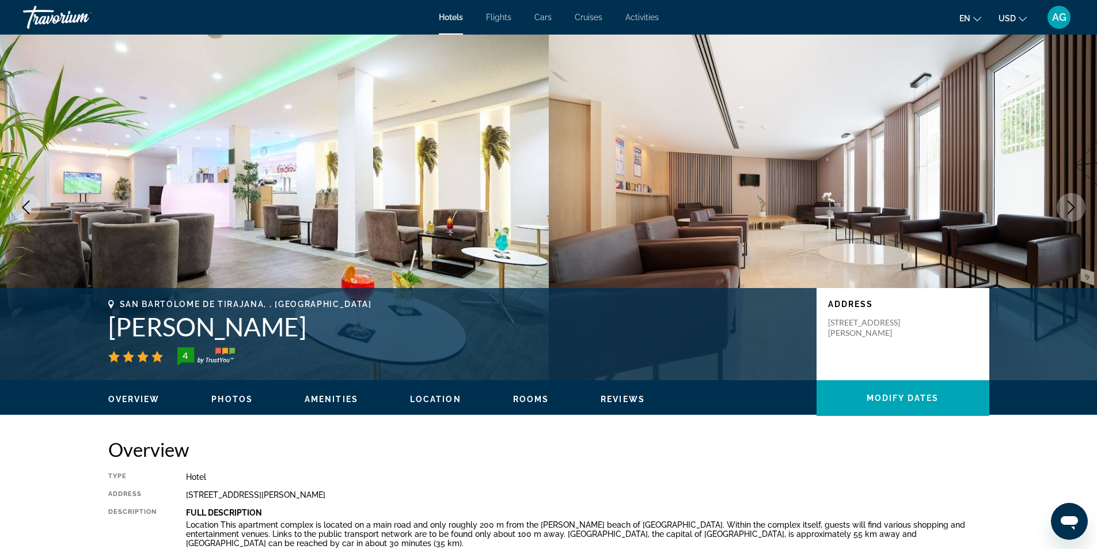
drag, startPoint x: 105, startPoint y: 327, endPoint x: 328, endPoint y: 328, distance: 223.4
click at [328, 328] on div "San Bartolome De Tirajana, , [GEOGRAPHIC_DATA] Akeah Broncemar 4 Address [STREE…" at bounding box center [548, 333] width 927 height 69
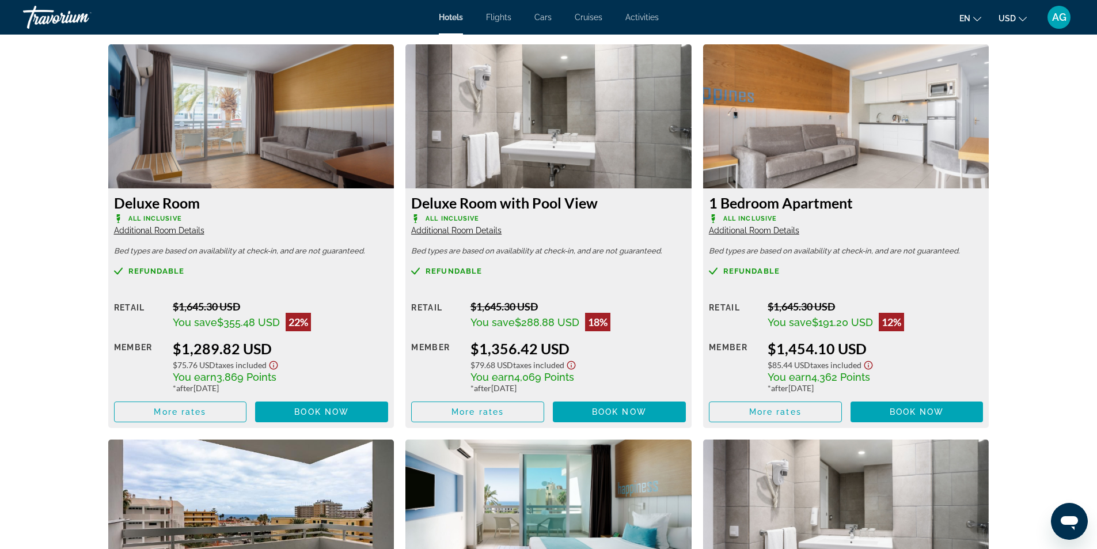
scroll to position [1555, 0]
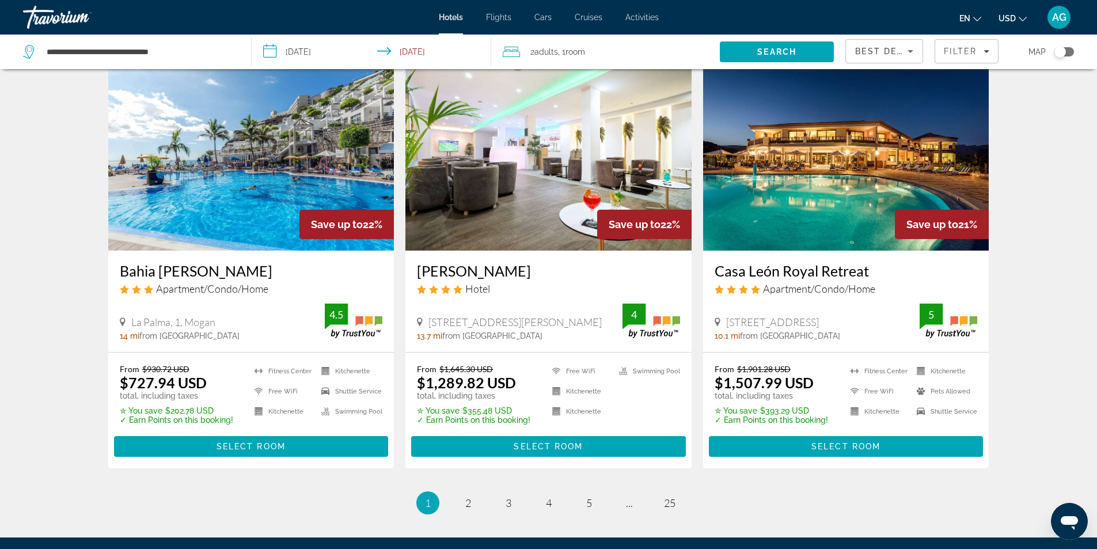
scroll to position [1333, 0]
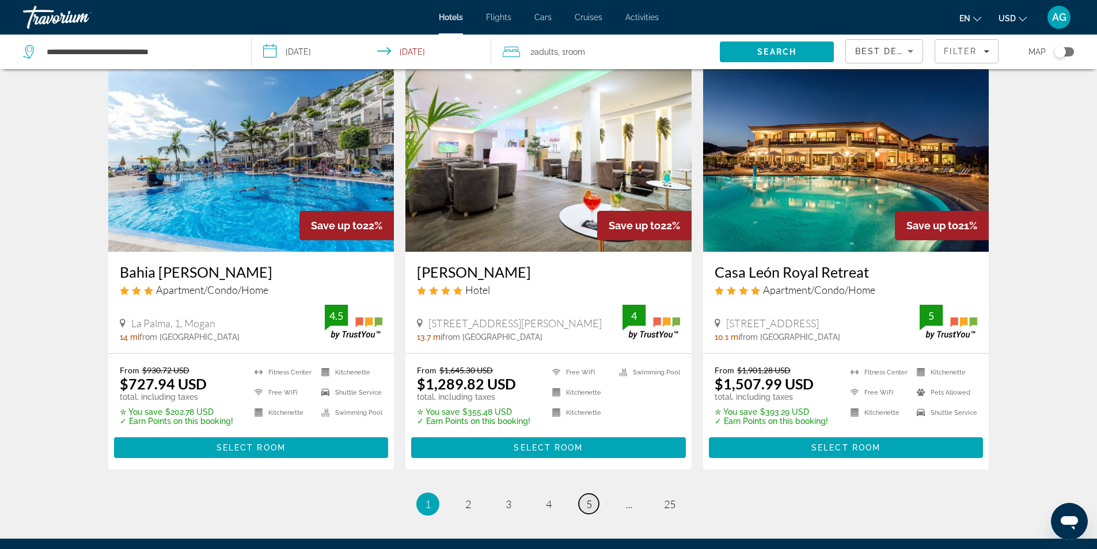
click at [589, 498] on span "5" at bounding box center [589, 504] width 6 height 13
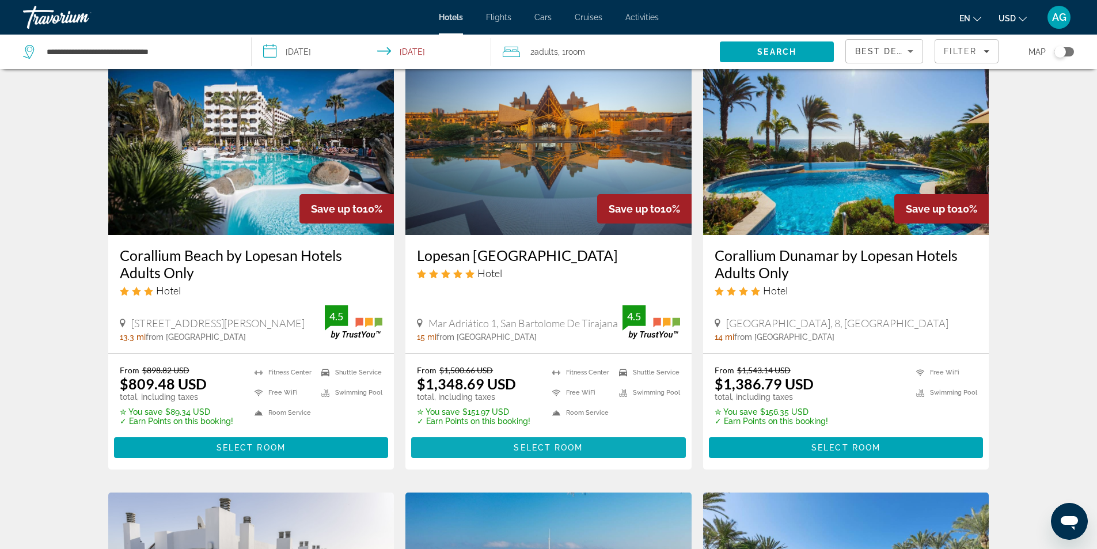
scroll to position [58, 0]
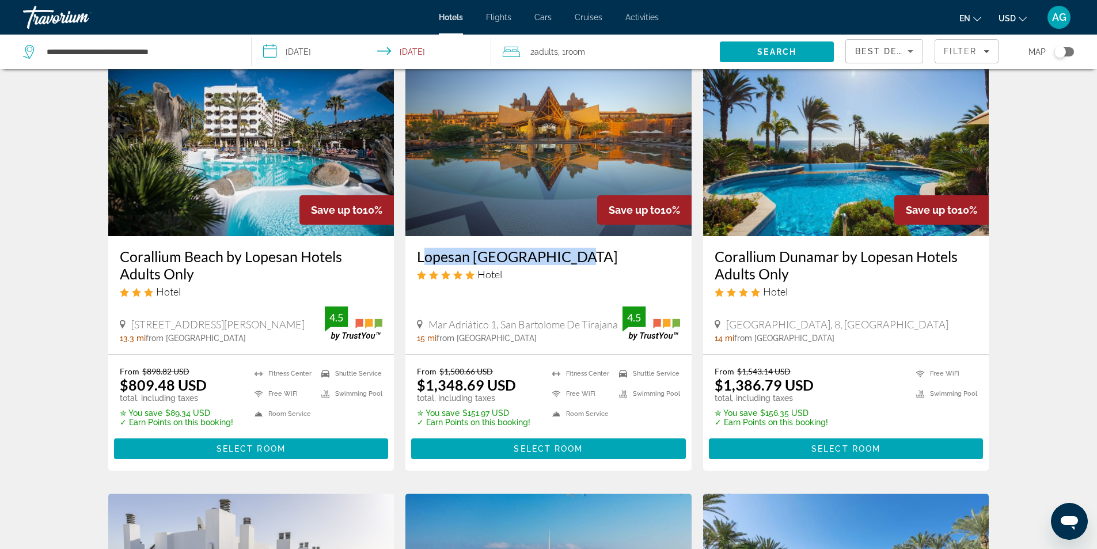
drag, startPoint x: 413, startPoint y: 259, endPoint x: 575, endPoint y: 260, distance: 161.8
click at [575, 260] on div "Lopesan [GEOGRAPHIC_DATA] Hotel Mar Adriático 1, [GEOGRAPHIC_DATA] 15 mi from […" at bounding box center [548, 295] width 286 height 118
click at [538, 196] on img "Main content" at bounding box center [548, 144] width 286 height 184
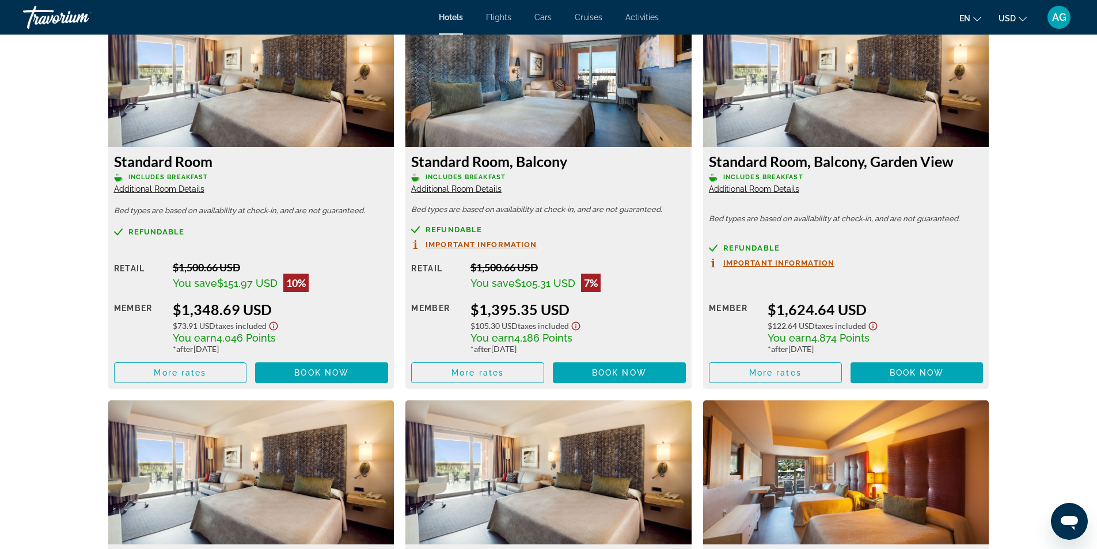
scroll to position [1555, 0]
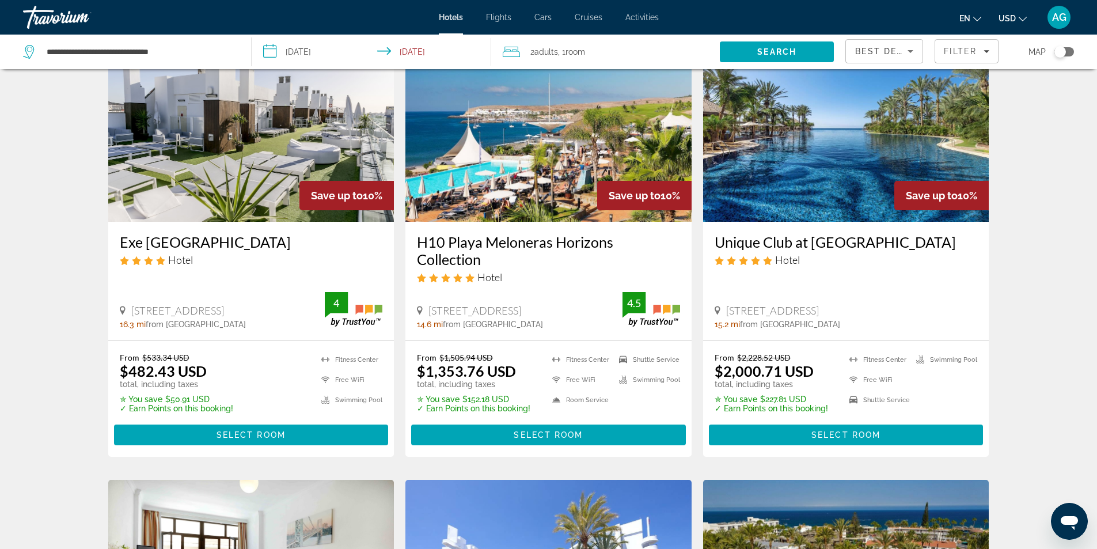
scroll to position [518, 0]
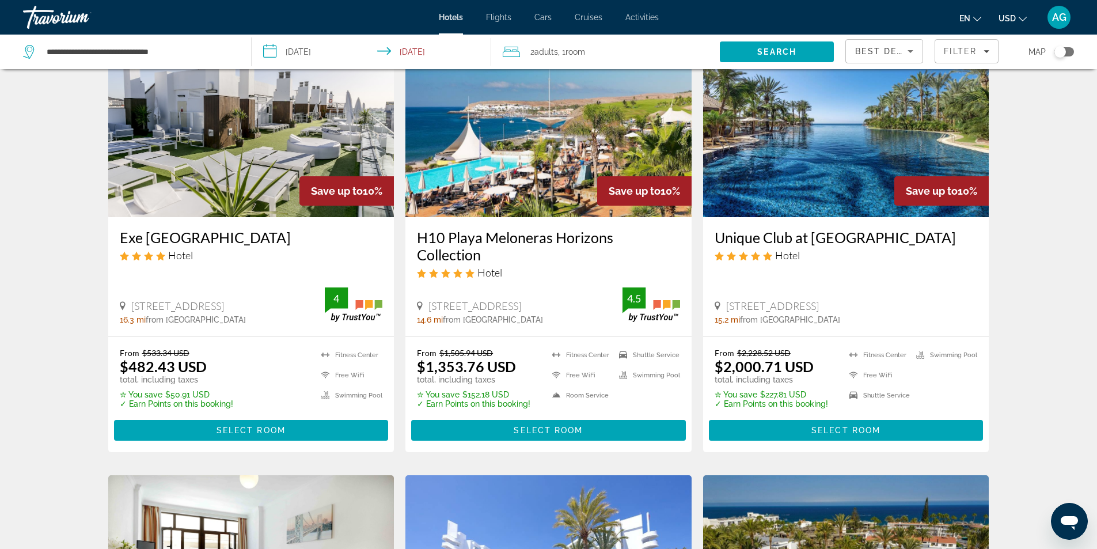
click at [808, 194] on img "Main content" at bounding box center [846, 125] width 286 height 184
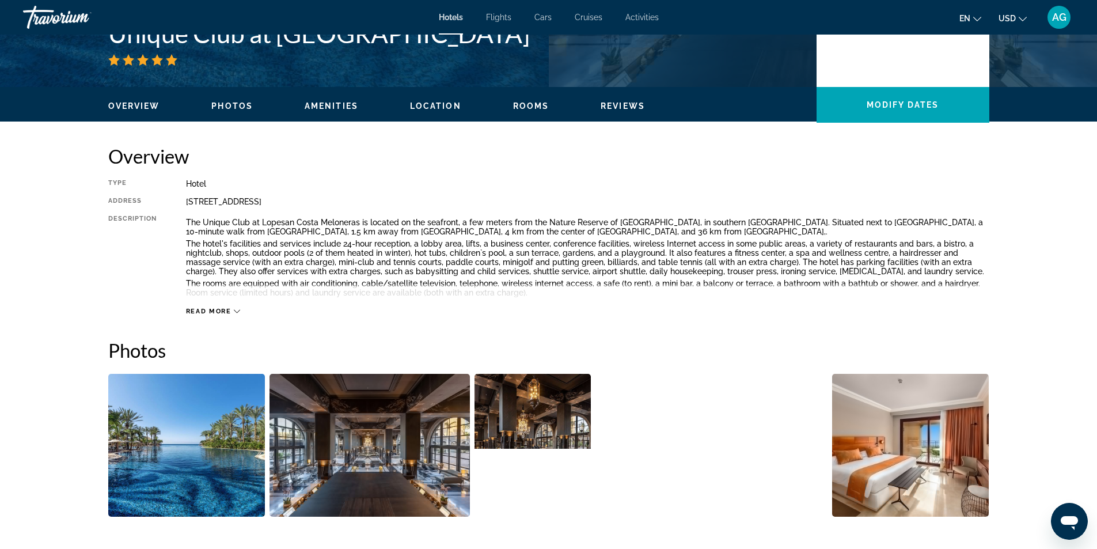
scroll to position [173, 0]
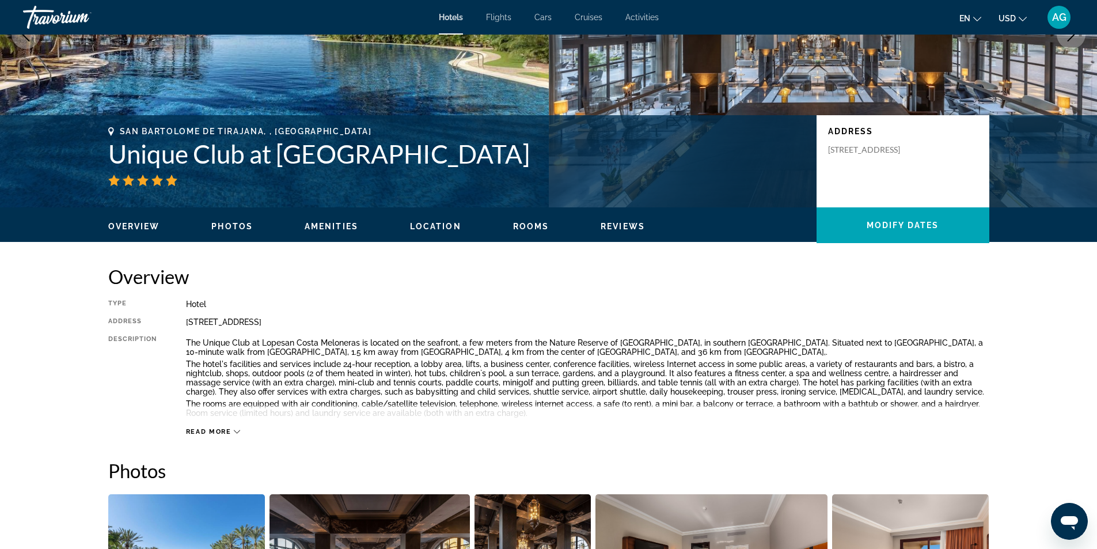
drag, startPoint x: 95, startPoint y: 154, endPoint x: 647, endPoint y: 164, distance: 551.8
click at [647, 164] on div "San Bartolome De Tirajana, , [GEOGRAPHIC_DATA] Unique Club at [GEOGRAPHIC_DATA]…" at bounding box center [548, 161] width 927 height 69
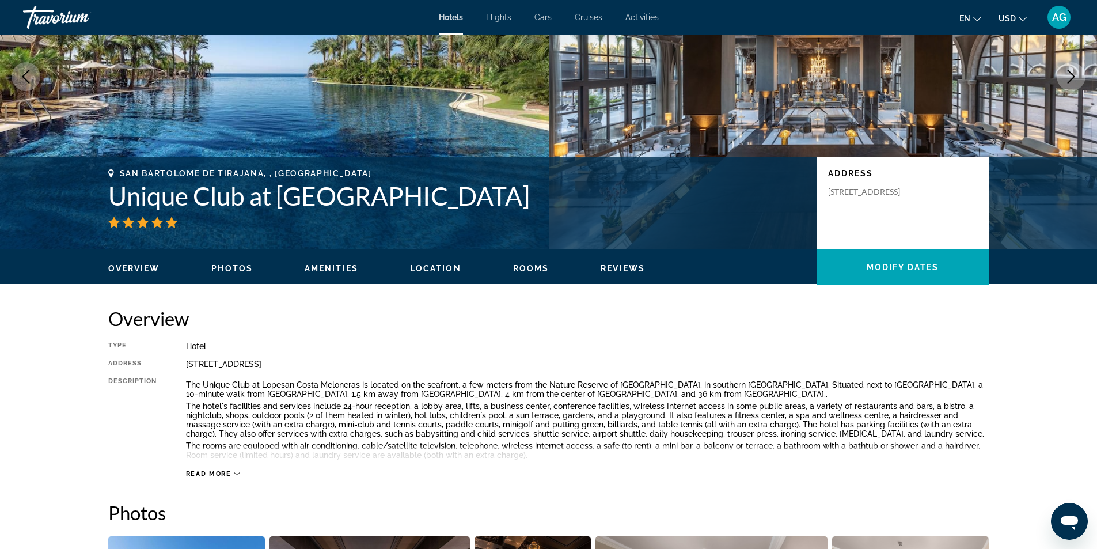
scroll to position [0, 0]
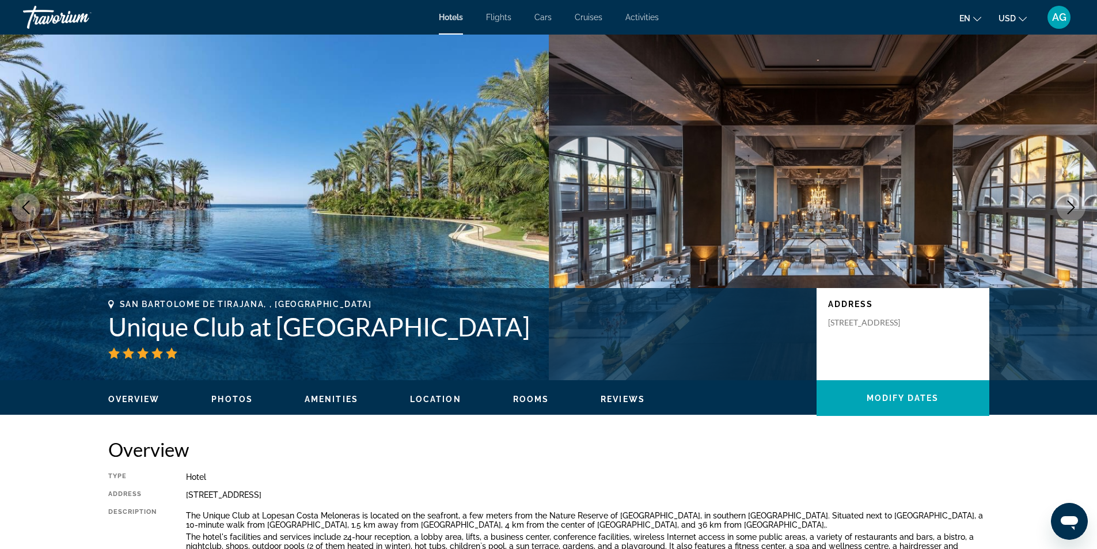
click at [1072, 207] on icon "Next image" at bounding box center [1071, 207] width 14 height 14
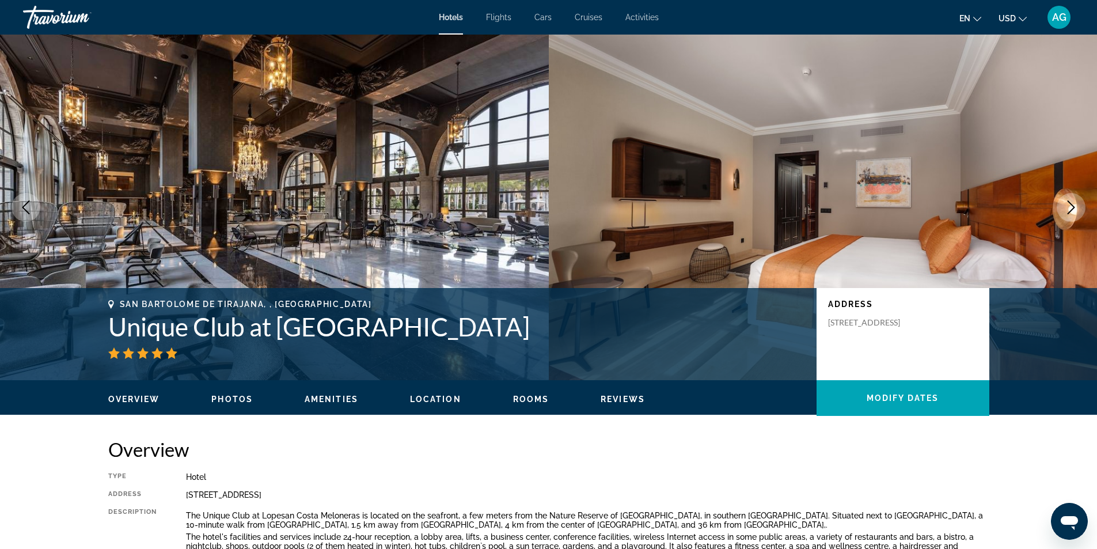
click at [1072, 207] on icon "Next image" at bounding box center [1071, 207] width 14 height 14
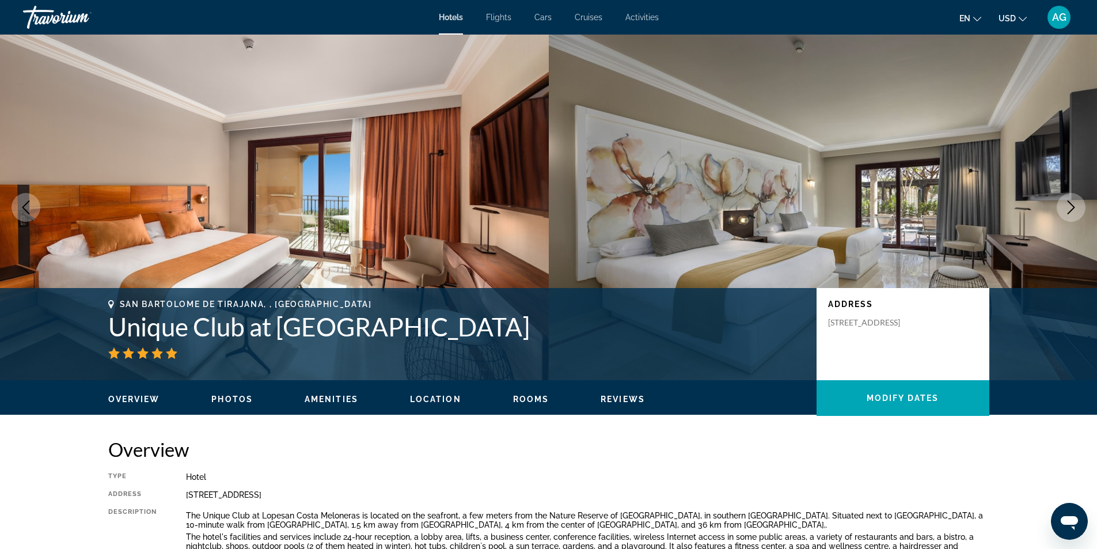
click at [1072, 207] on icon "Next image" at bounding box center [1071, 207] width 14 height 14
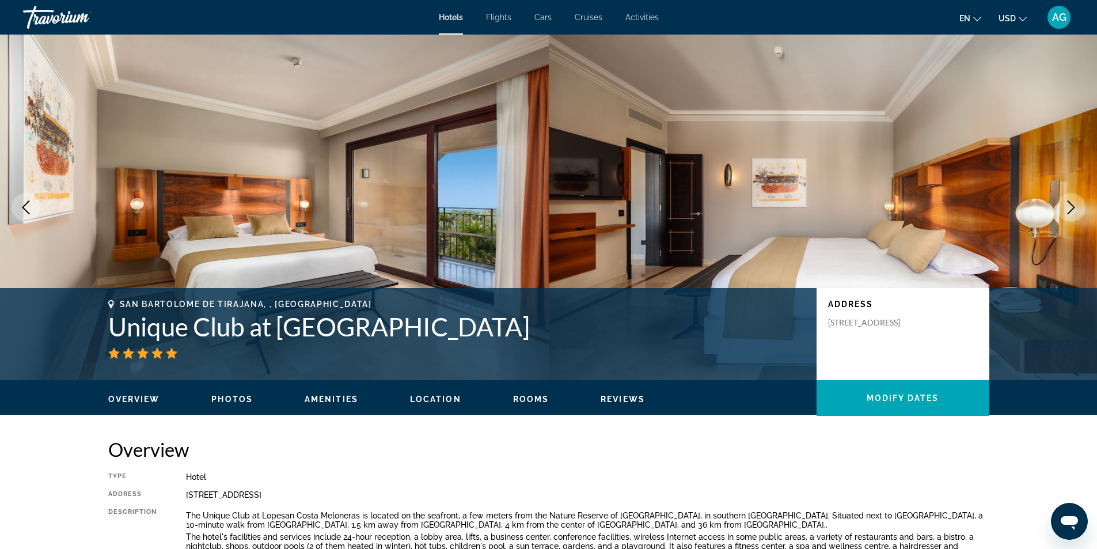
click at [1072, 207] on icon "Next image" at bounding box center [1071, 207] width 14 height 14
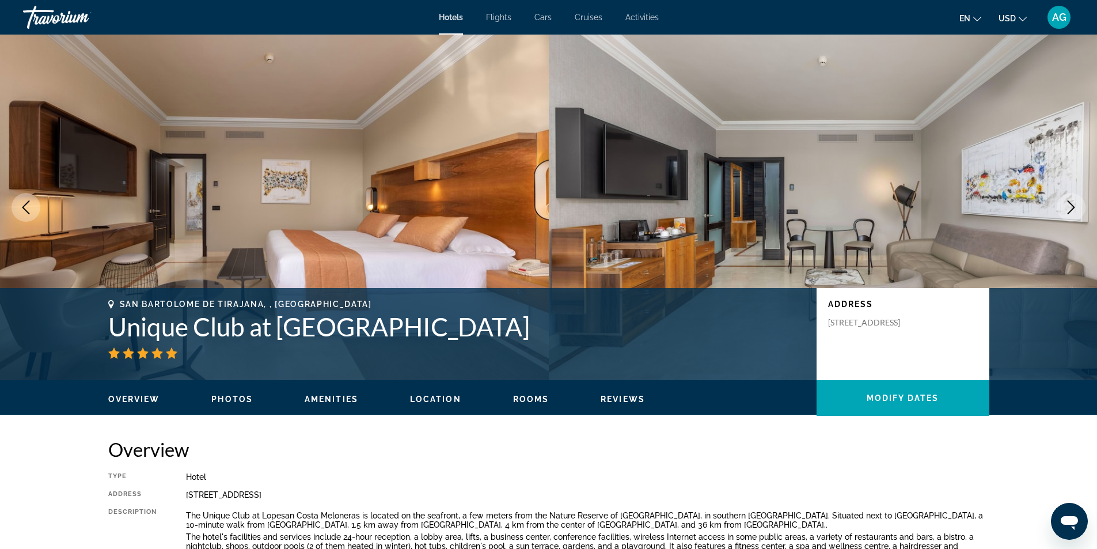
click at [1072, 207] on icon "Next image" at bounding box center [1071, 207] width 14 height 14
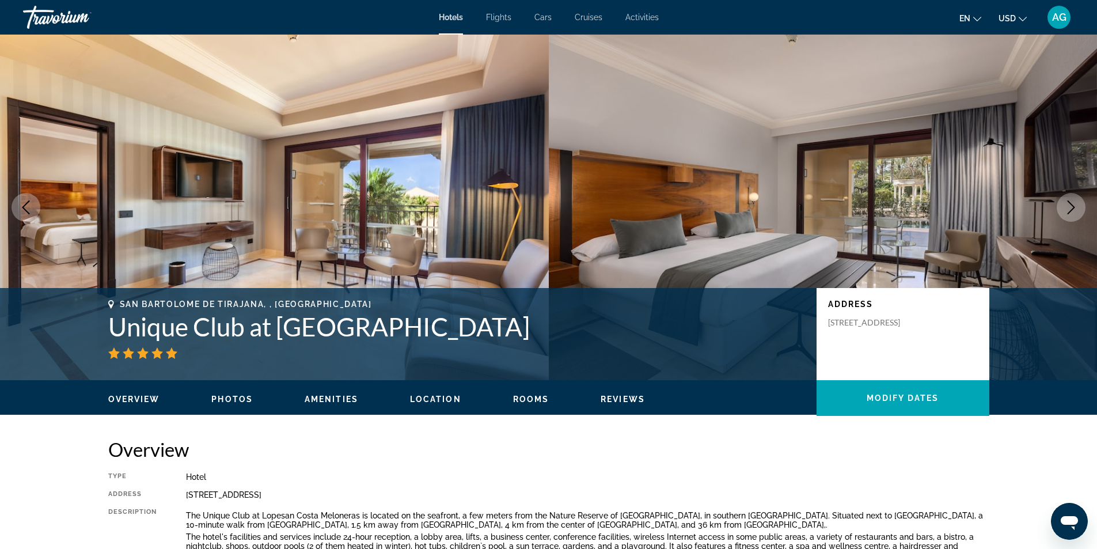
click at [1072, 207] on icon "Next image" at bounding box center [1071, 207] width 14 height 14
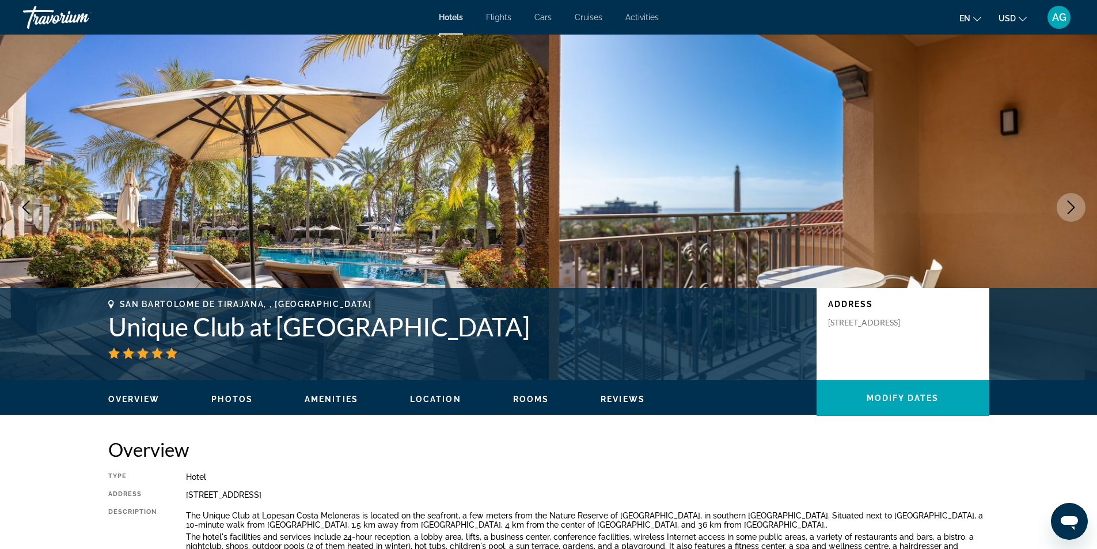
click at [1072, 207] on icon "Next image" at bounding box center [1071, 207] width 14 height 14
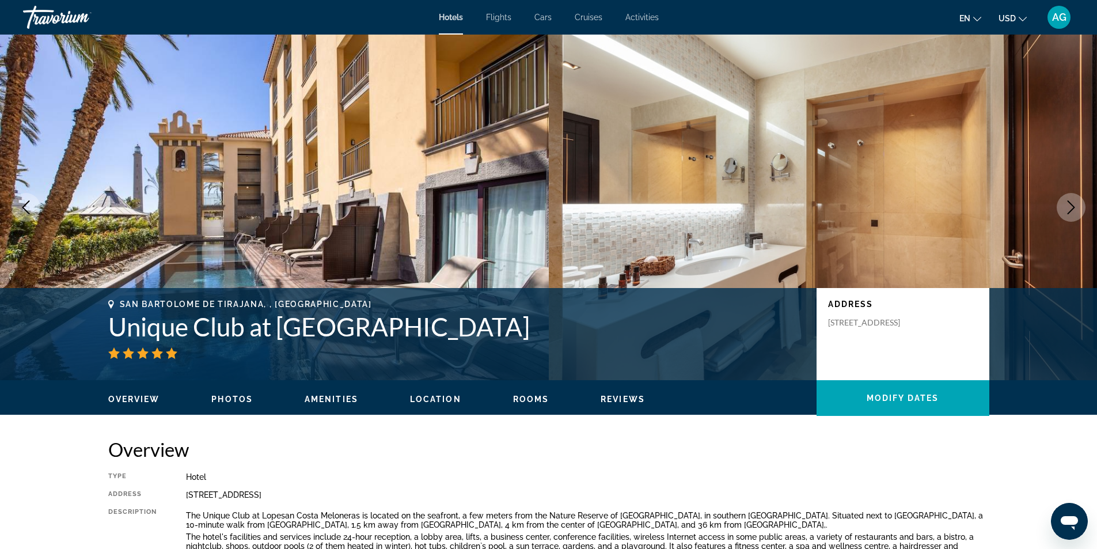
click at [1072, 207] on icon "Next image" at bounding box center [1071, 207] width 14 height 14
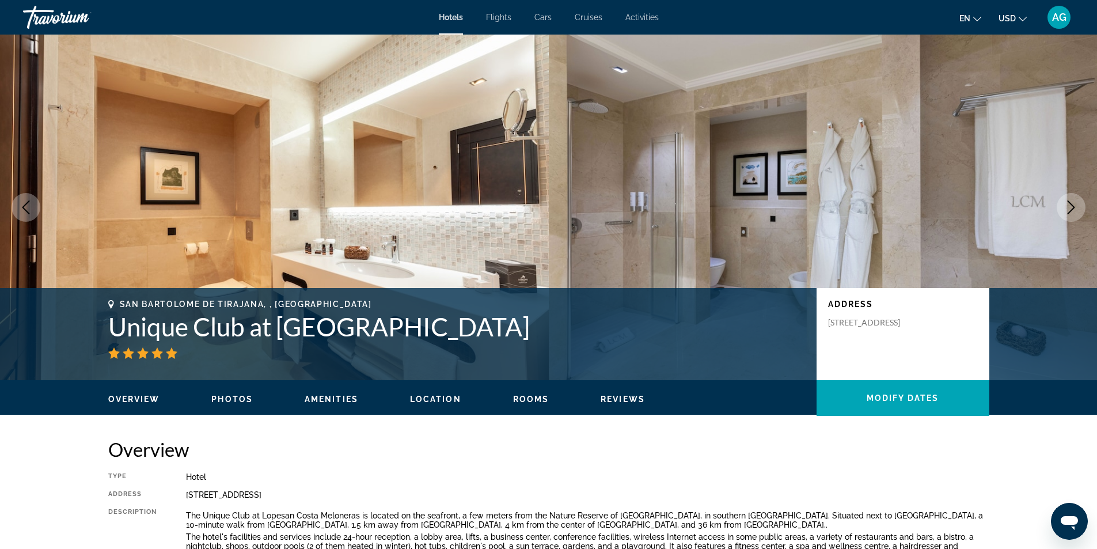
click at [1072, 207] on icon "Next image" at bounding box center [1071, 207] width 14 height 14
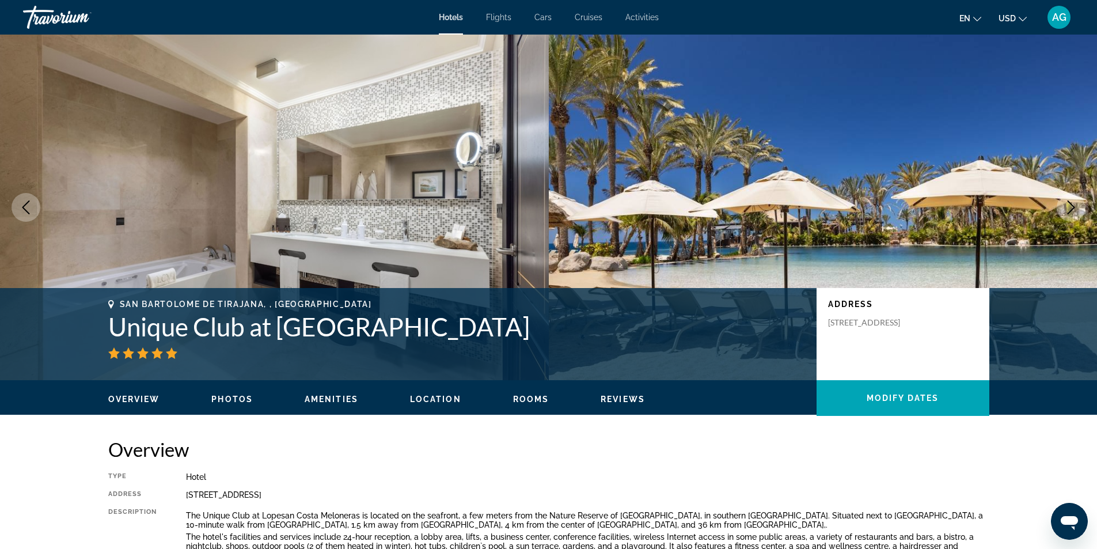
click at [1072, 207] on icon "Next image" at bounding box center [1071, 207] width 14 height 14
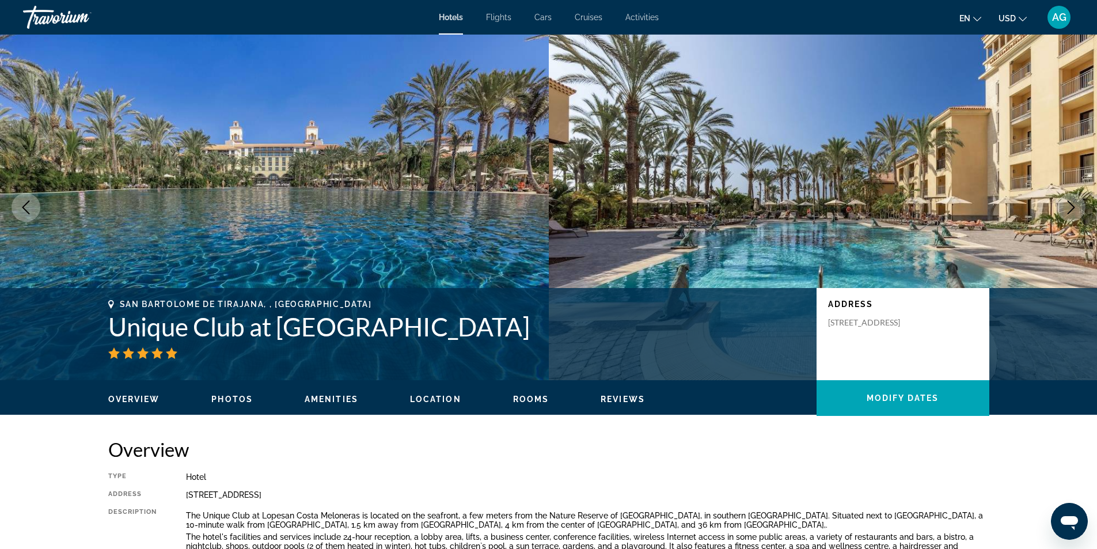
click at [1072, 207] on icon "Next image" at bounding box center [1071, 207] width 14 height 14
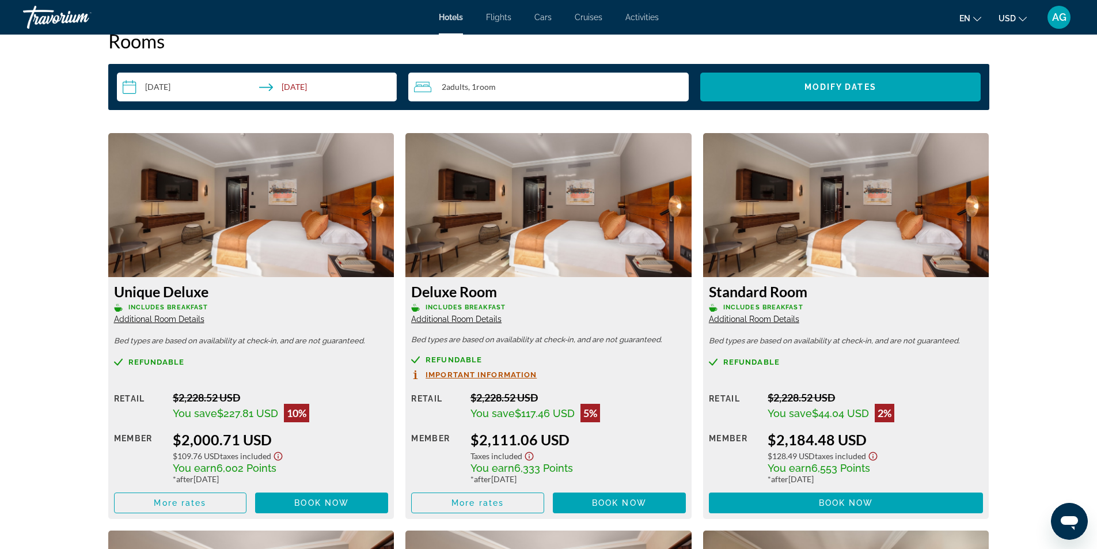
scroll to position [1555, 0]
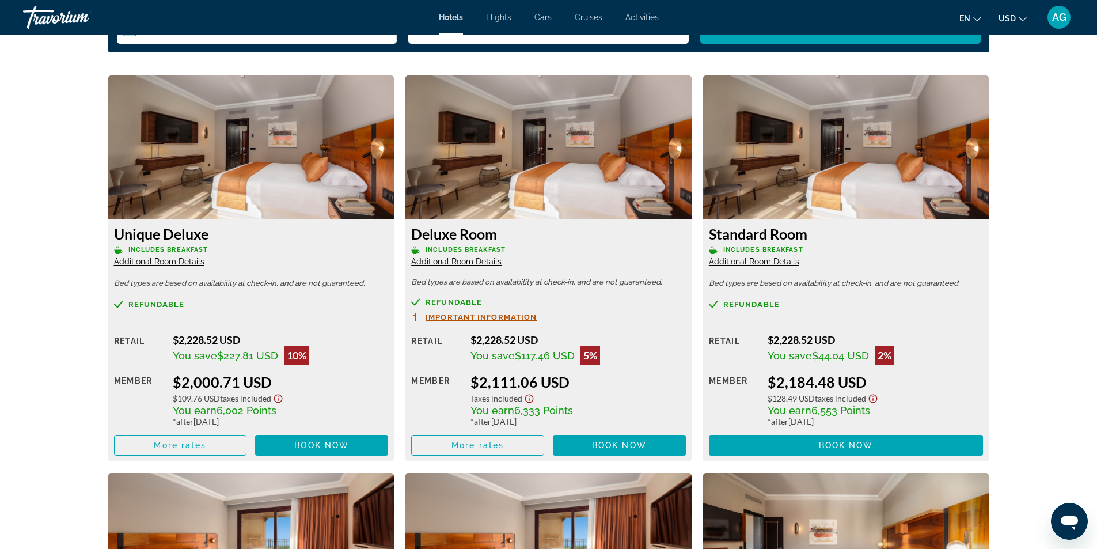
click at [521, 317] on span "Important Information" at bounding box center [481, 316] width 111 height 7
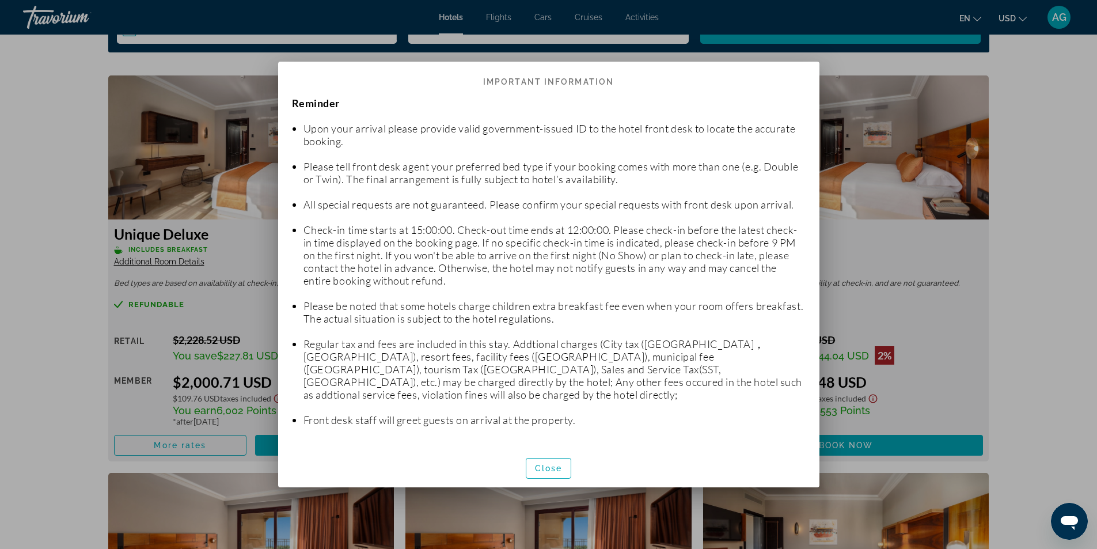
scroll to position [9, 0]
click at [559, 470] on span "Close" at bounding box center [549, 468] width 28 height 9
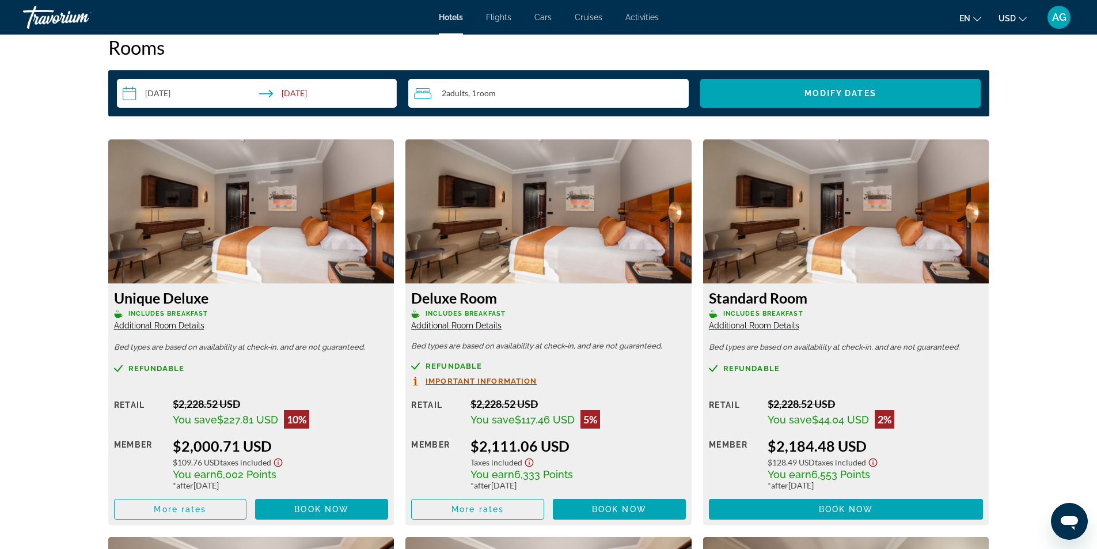
scroll to position [1382, 0]
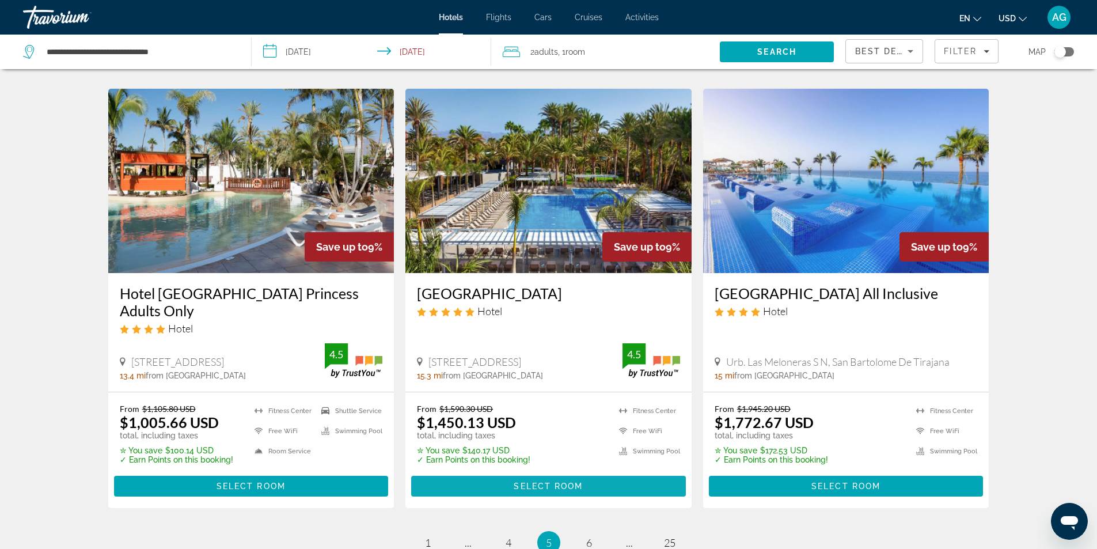
scroll to position [1471, 0]
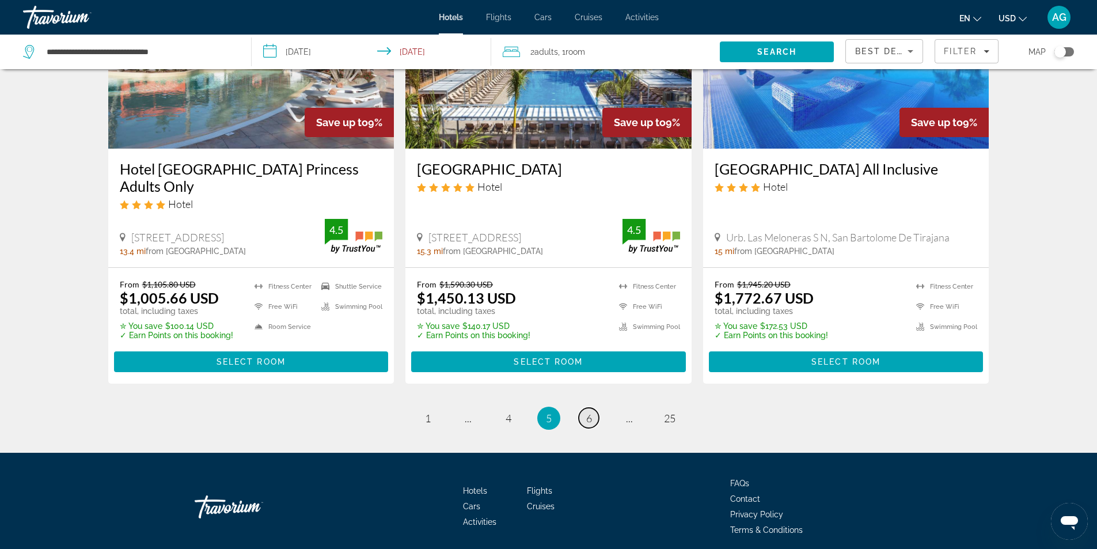
click at [586, 412] on span "6" at bounding box center [589, 418] width 6 height 13
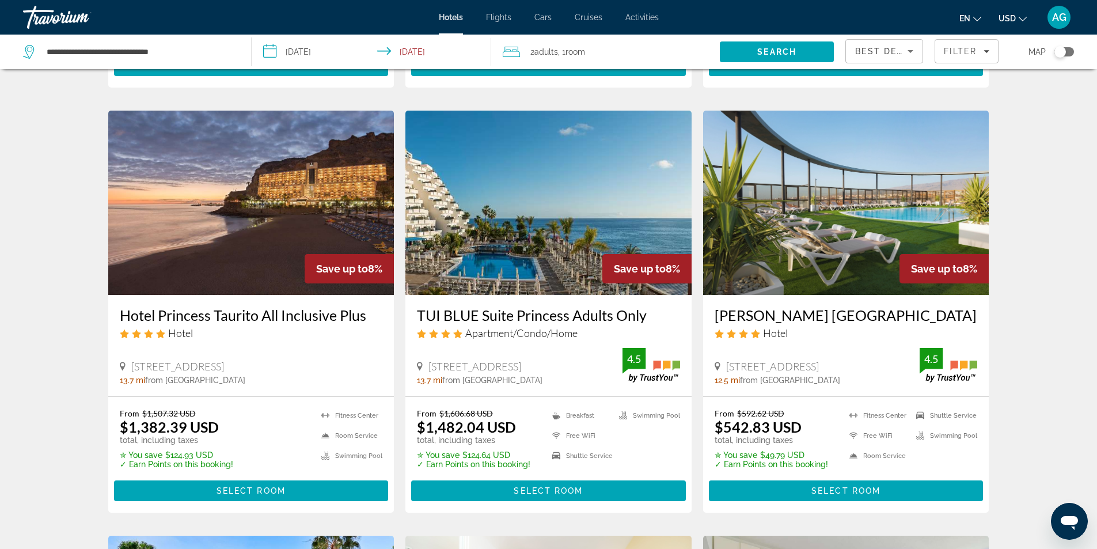
scroll to position [461, 0]
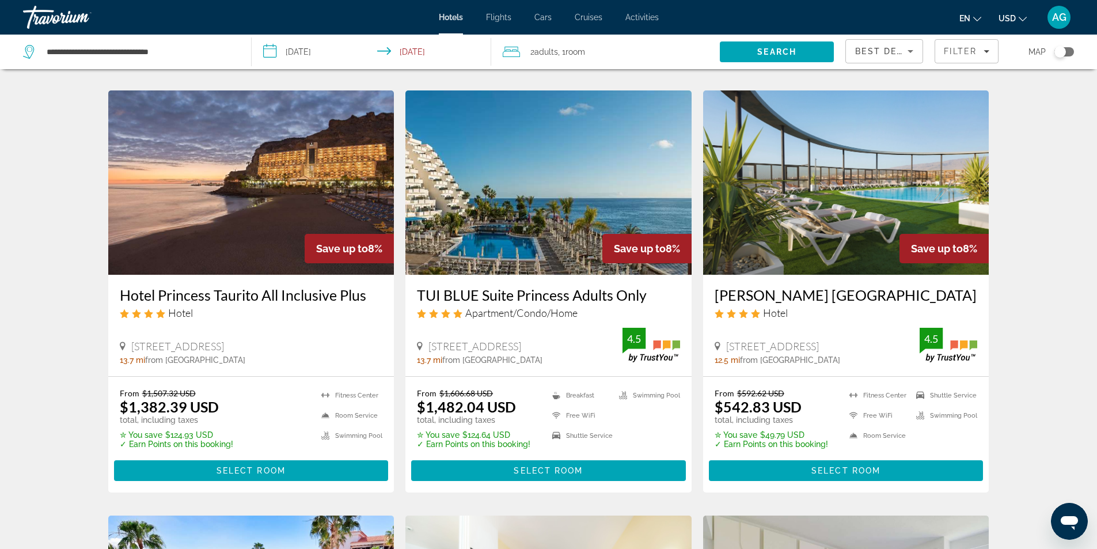
drag, startPoint x: 113, startPoint y: 278, endPoint x: 363, endPoint y: 263, distance: 250.9
click at [363, 275] on div "Hotel Princess Taurito All Inclusive Plus Hotel [STREET_ADDRESS], [GEOGRAPHIC_D…" at bounding box center [251, 325] width 286 height 101
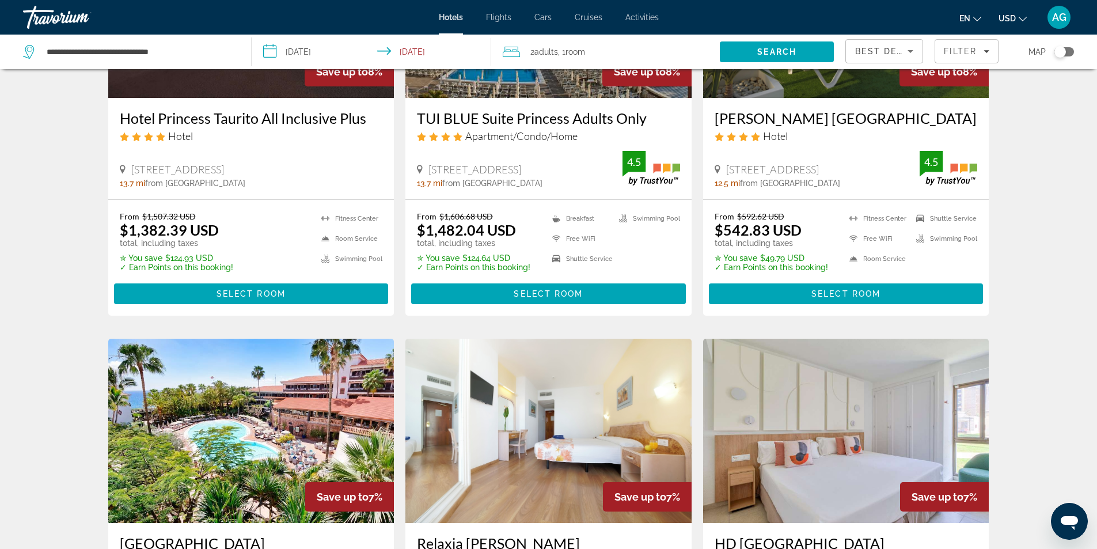
scroll to position [633, 0]
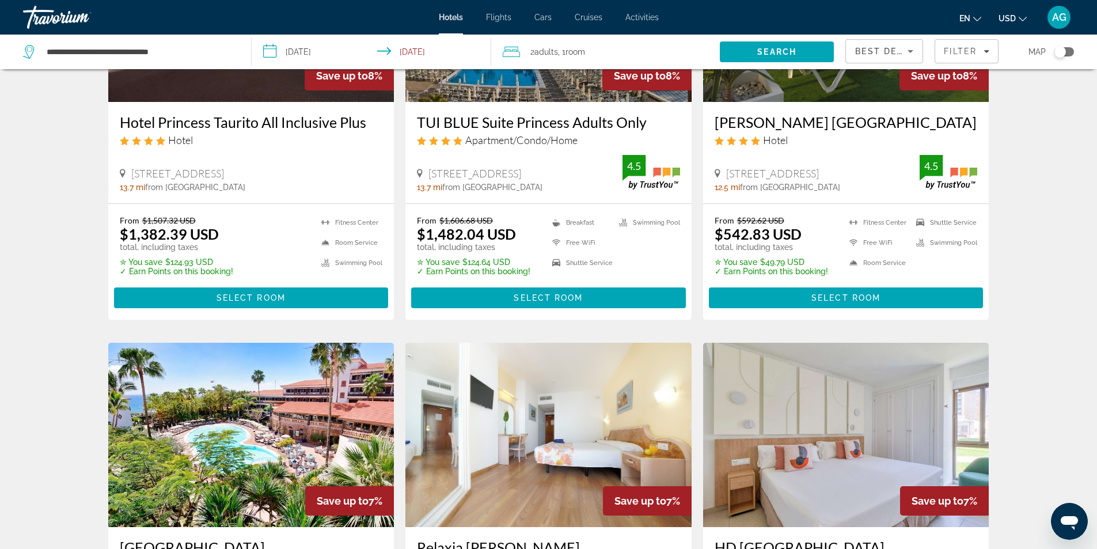
click at [294, 160] on div "Hotel Princess Taurito All Inclusive Plus Hotel [STREET_ADDRESS], [GEOGRAPHIC_D…" at bounding box center [251, 152] width 286 height 101
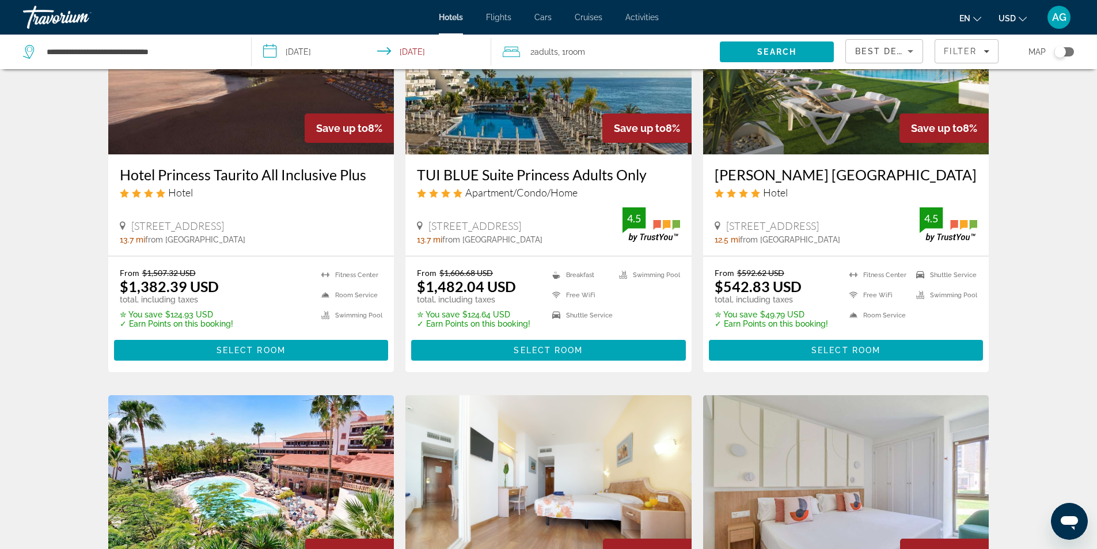
scroll to position [518, 0]
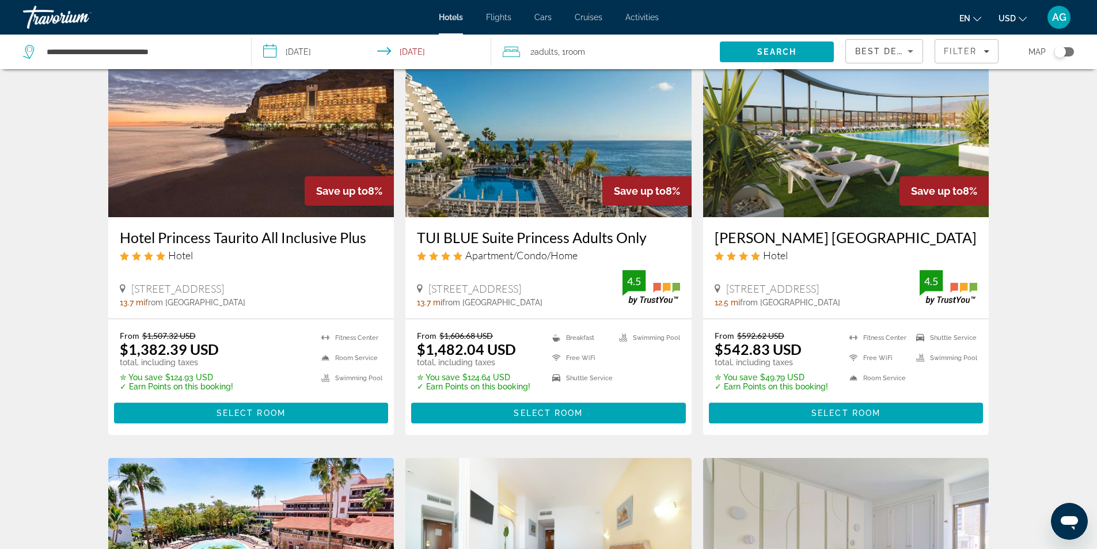
click at [249, 170] on img "Main content" at bounding box center [251, 125] width 286 height 184
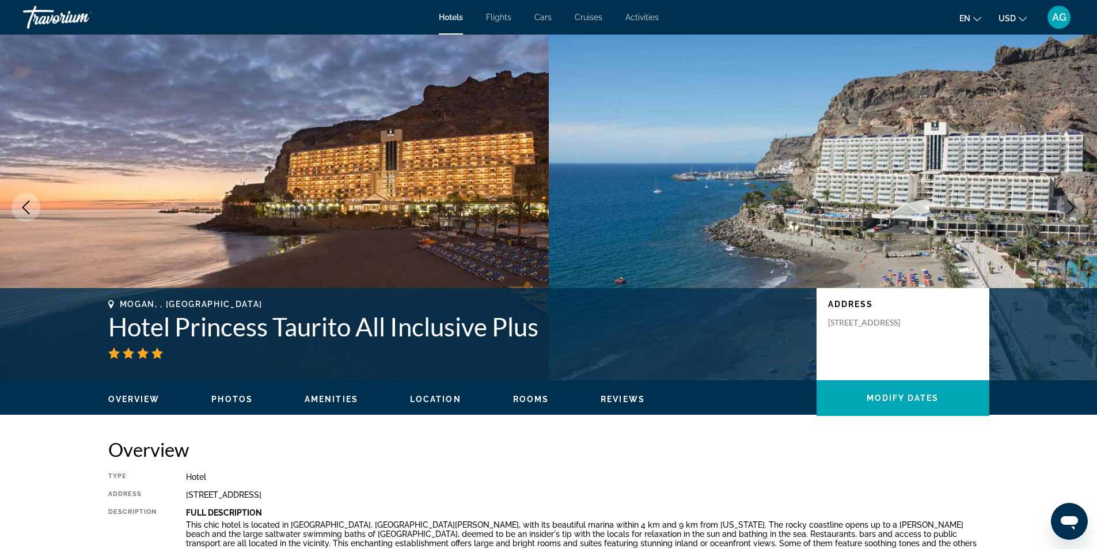
click at [1073, 209] on icon "Next image" at bounding box center [1071, 207] width 7 height 14
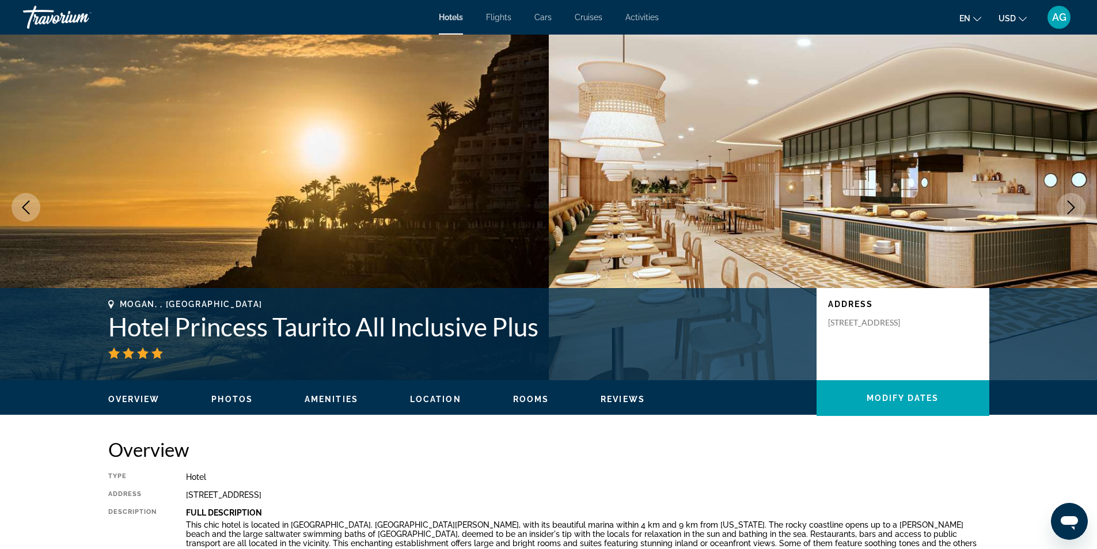
click at [1073, 209] on icon "Next image" at bounding box center [1071, 207] width 7 height 14
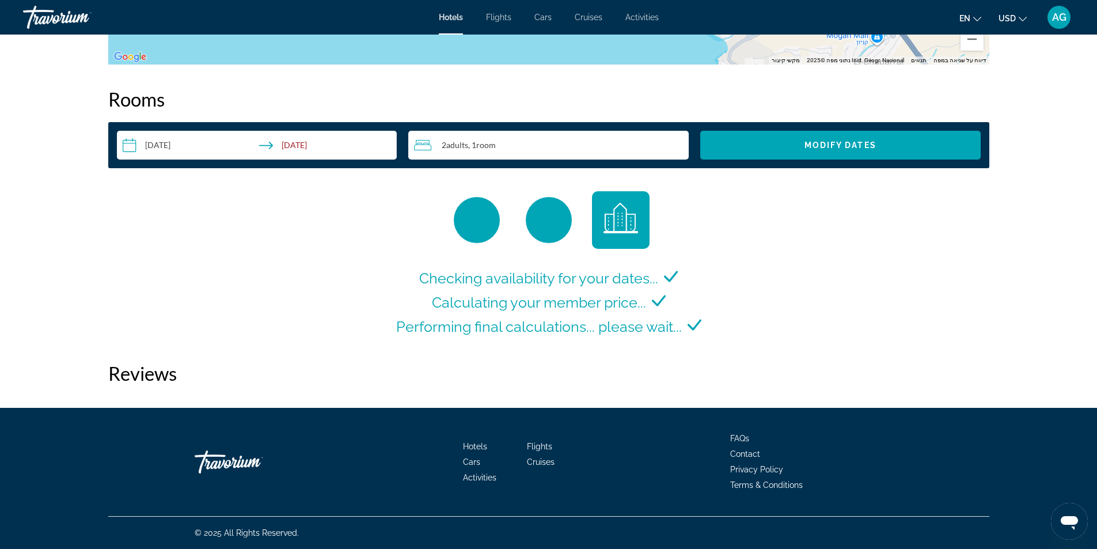
scroll to position [1525, 0]
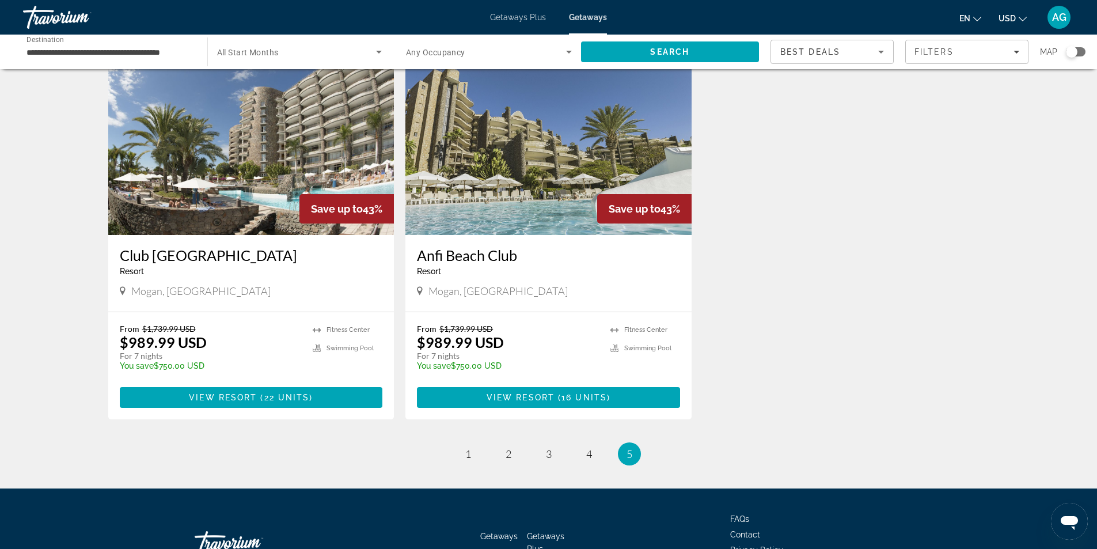
scroll to position [301, 0]
